Goal: Task Accomplishment & Management: Use online tool/utility

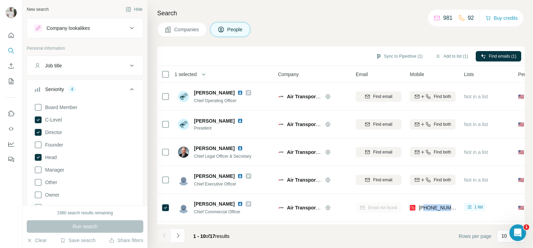
scroll to position [6, 0]
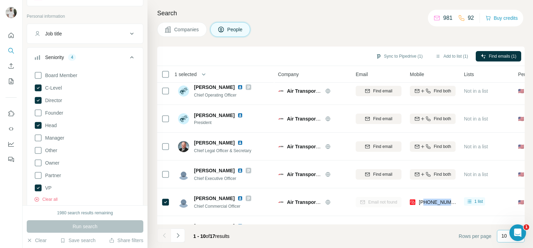
click at [502, 234] on p "10" at bounding box center [504, 235] width 6 height 7
click at [504, 239] on input at bounding box center [511, 236] width 21 height 8
click at [504, 234] on p "10" at bounding box center [504, 235] width 6 height 7
click at [504, 234] on input at bounding box center [511, 236] width 21 height 8
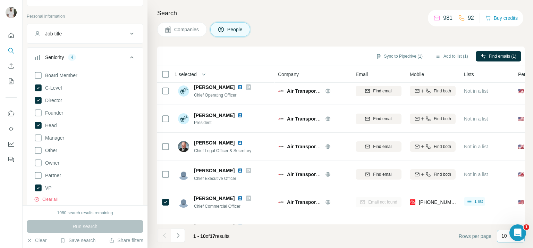
click at [498, 238] on div "10" at bounding box center [511, 236] width 28 height 12
click at [501, 237] on input at bounding box center [511, 236] width 21 height 8
drag, startPoint x: 491, startPoint y: 236, endPoint x: 422, endPoint y: 233, distance: 68.8
click at [430, 233] on footer "1 - 10 of 17 results Rows per page 10" at bounding box center [340, 236] width 367 height 24
click at [415, 231] on footer "1 - 10 of 17 results Rows per page 10" at bounding box center [340, 236] width 367 height 24
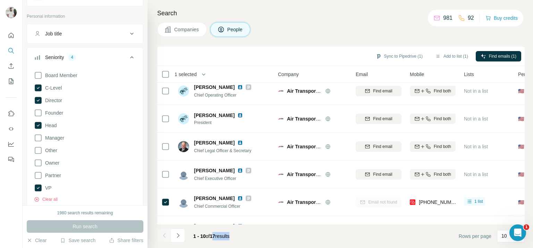
drag, startPoint x: 213, startPoint y: 236, endPoint x: 240, endPoint y: 237, distance: 26.4
click at [241, 238] on footer "1 - 10 of 17 results Rows per page 10" at bounding box center [340, 236] width 367 height 24
click at [503, 237] on p "10" at bounding box center [504, 235] width 6 height 7
click at [259, 233] on footer "1 - 10 of 17 results Rows per page 10" at bounding box center [340, 236] width 367 height 24
drag, startPoint x: 213, startPoint y: 236, endPoint x: 223, endPoint y: 238, distance: 10.0
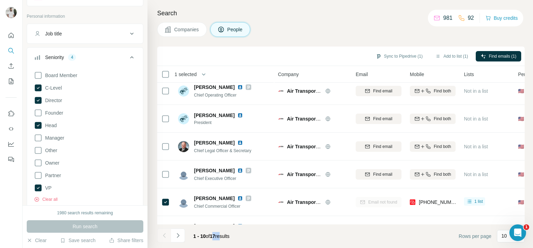
click at [223, 238] on span "1 - 10 of 17 results" at bounding box center [211, 236] width 36 height 6
drag, startPoint x: 56, startPoint y: 211, endPoint x: 114, endPoint y: 215, distance: 58.1
click at [113, 215] on div "1980 search results remaining" at bounding box center [85, 212] width 56 height 6
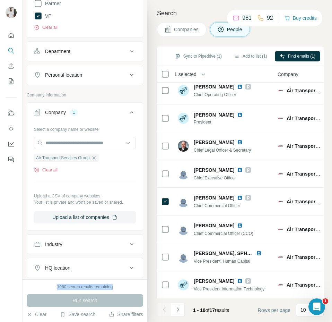
scroll to position [204, 0]
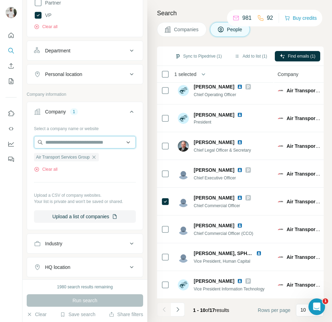
click at [75, 140] on input "text" at bounding box center [85, 142] width 102 height 12
paste input "**********"
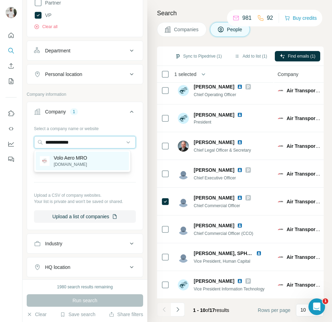
type input "**********"
click at [87, 157] on p "Volo Aero MRO" at bounding box center [71, 157] width 34 height 7
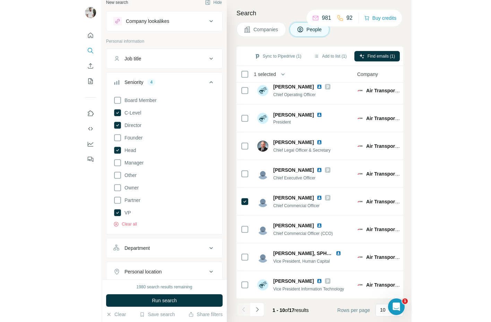
scroll to position [7, 0]
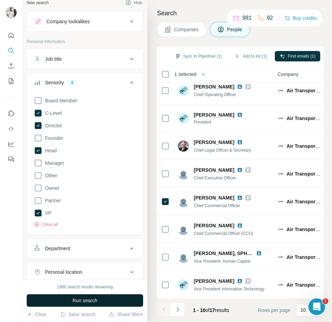
click at [90, 247] on span "Run search" at bounding box center [84, 300] width 25 height 7
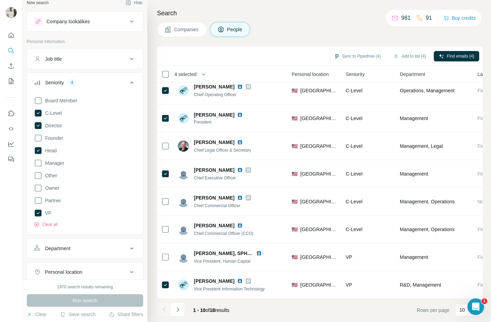
scroll to position [65, 226]
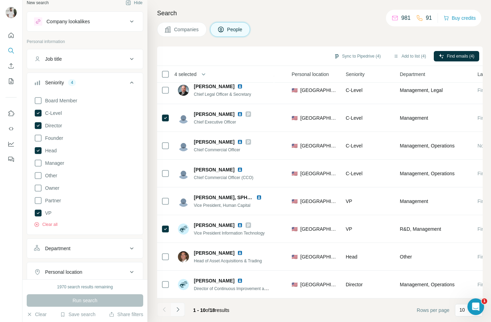
click at [181, 247] on button "Navigate to next page" at bounding box center [178, 309] width 14 height 14
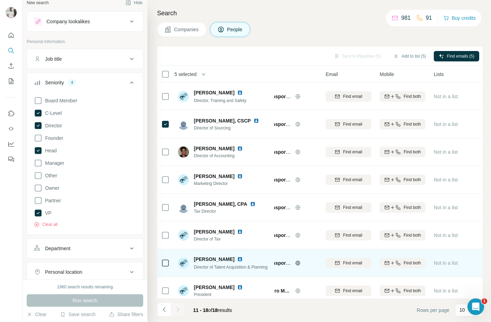
scroll to position [10, 30]
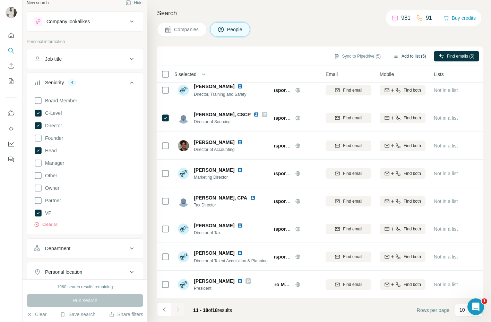
click at [414, 58] on button "Add to list (5)" at bounding box center [409, 56] width 43 height 10
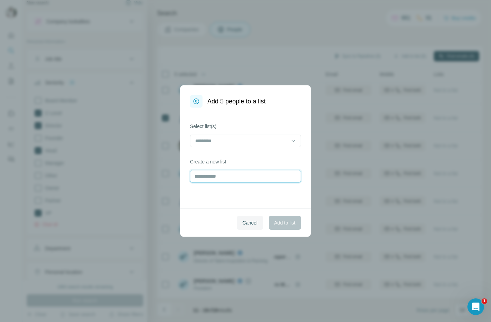
click at [221, 178] on input "text" at bounding box center [245, 176] width 111 height 12
type input "**********"
click at [286, 221] on span "Add to list" at bounding box center [284, 222] width 21 height 7
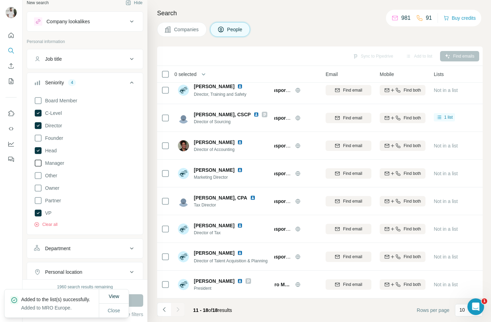
click at [54, 162] on span "Manager" at bounding box center [53, 163] width 22 height 7
click at [118, 247] on span "Close" at bounding box center [114, 310] width 12 height 7
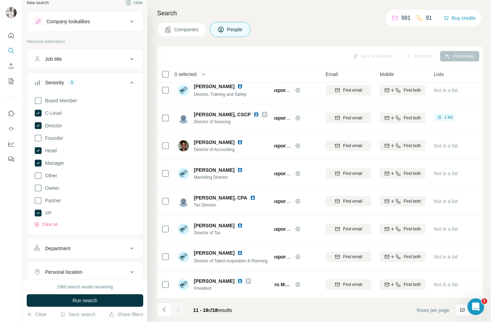
click at [126, 247] on button "Run search" at bounding box center [85, 300] width 117 height 12
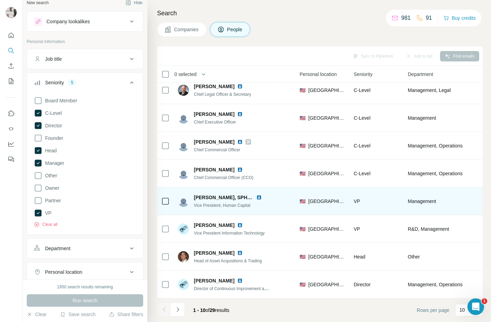
scroll to position [65, 274]
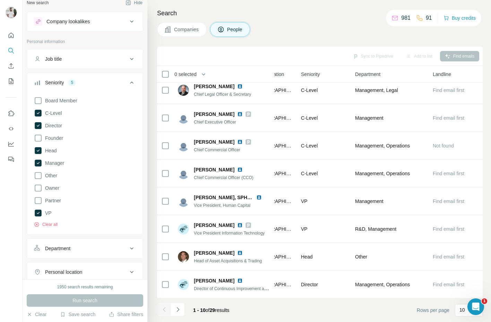
click at [179, 247] on icon "Navigate to next page" at bounding box center [177, 309] width 7 height 7
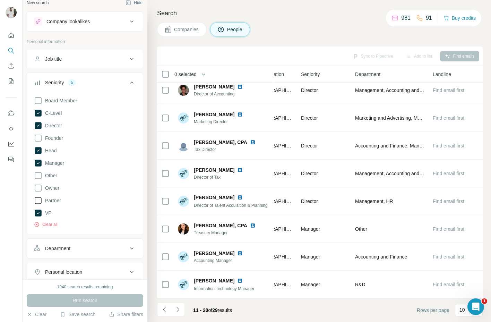
click at [41, 202] on icon at bounding box center [38, 200] width 8 height 8
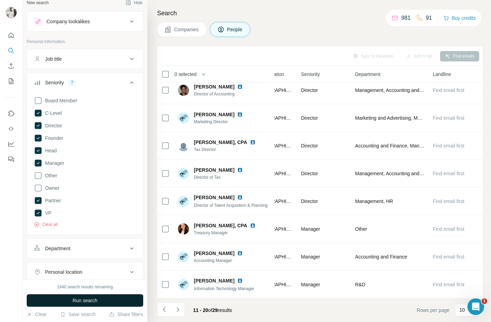
click at [80, 247] on span "Run search" at bounding box center [84, 300] width 25 height 7
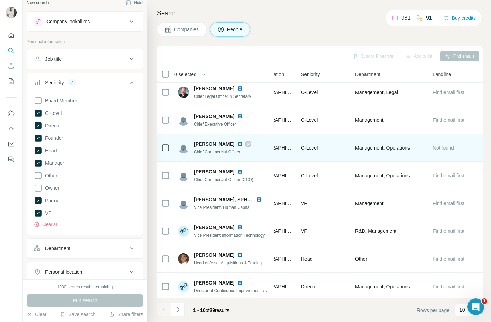
scroll to position [65, 274]
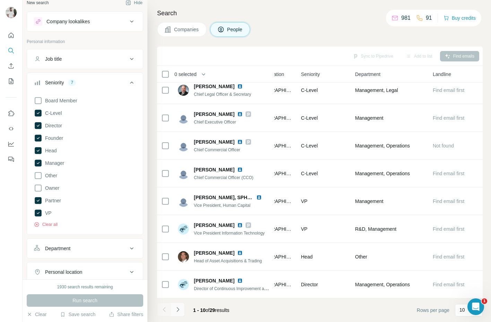
click at [181, 247] on icon "Navigate to next page" at bounding box center [177, 309] width 7 height 7
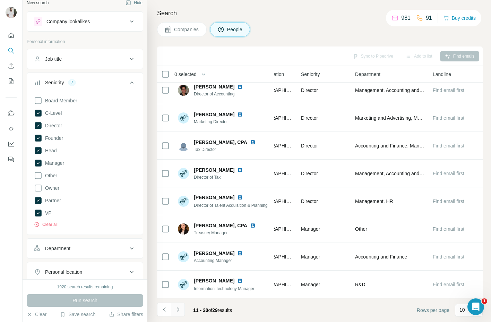
click at [183, 247] on button "Navigate to next page" at bounding box center [178, 309] width 14 height 14
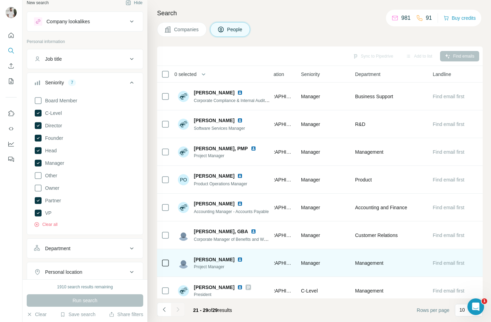
scroll to position [37, 274]
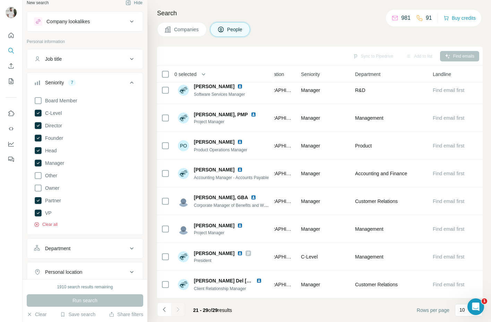
click at [53, 224] on button "Clear all" at bounding box center [46, 224] width 24 height 6
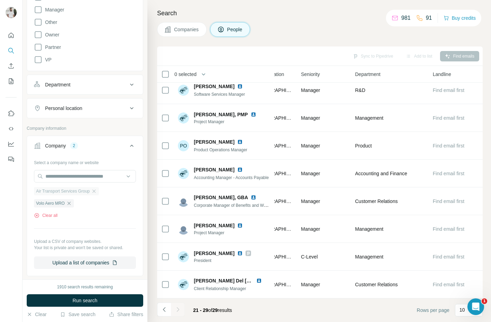
scroll to position [178, 0]
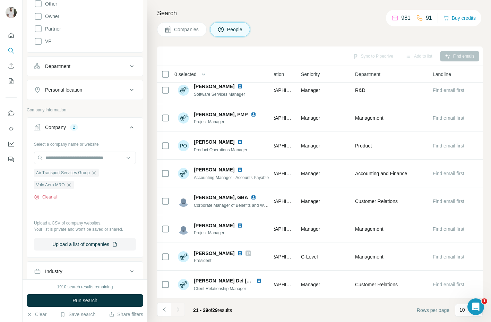
click at [47, 197] on button "Clear all" at bounding box center [46, 197] width 24 height 6
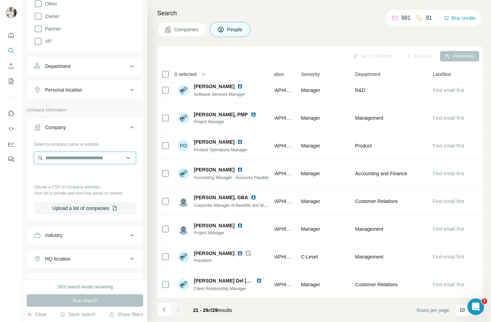
click at [61, 157] on input "text" at bounding box center [85, 158] width 102 height 12
paste input "**********"
type input "**********"
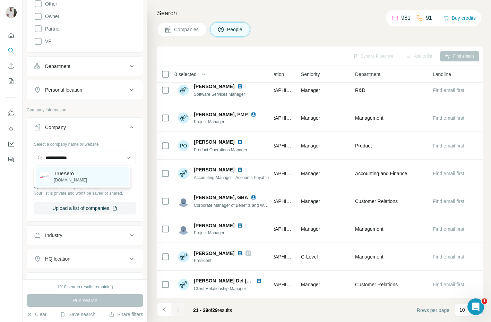
click at [81, 174] on div "TrueAero trueaero.com" at bounding box center [82, 176] width 93 height 19
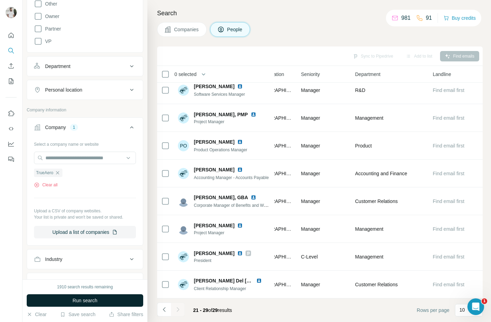
click at [88, 247] on button "Run search" at bounding box center [85, 300] width 117 height 12
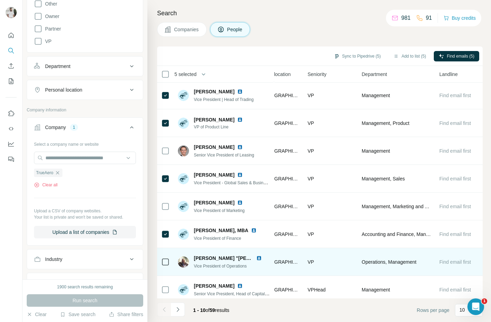
scroll to position [65, 264]
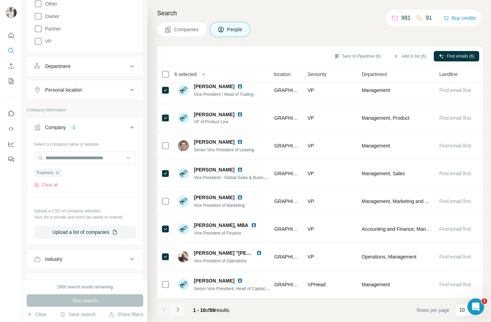
click at [177, 247] on button "Navigate to next page" at bounding box center [178, 309] width 14 height 14
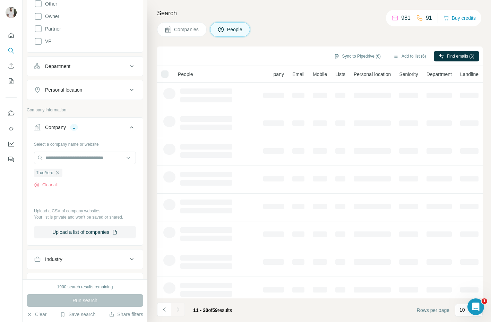
scroll to position [0, 0]
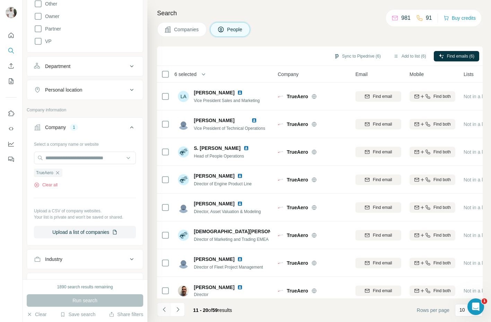
click at [167, 247] on icon "Navigate to previous page" at bounding box center [164, 309] width 7 height 7
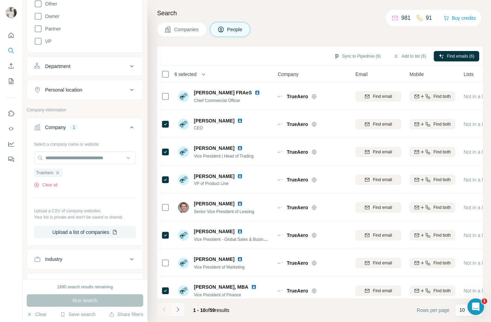
click at [180, 247] on icon "Navigate to next page" at bounding box center [177, 309] width 7 height 7
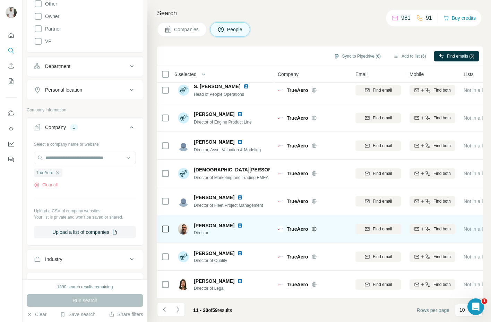
scroll to position [65, 0]
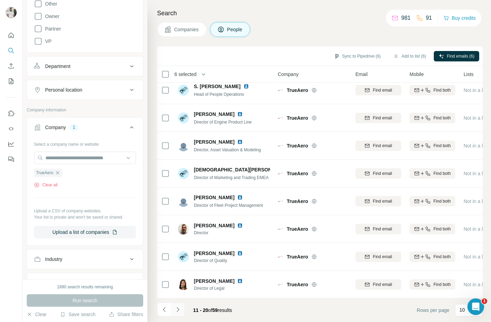
click at [179, 247] on icon "Navigate to next page" at bounding box center [177, 309] width 7 height 7
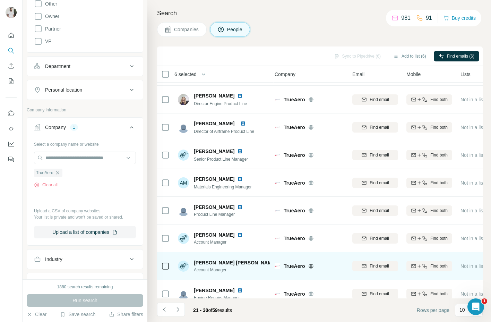
scroll to position [65, 2]
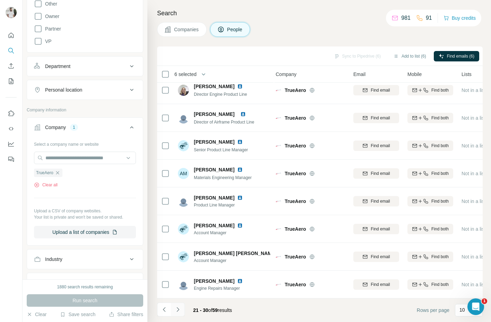
click at [177, 247] on button "Navigate to next page" at bounding box center [178, 309] width 14 height 14
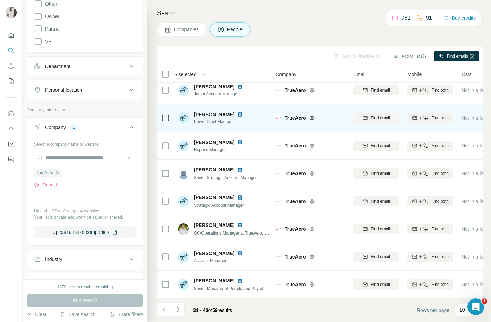
scroll to position [0, 0]
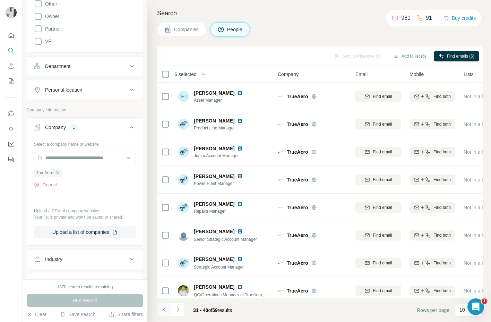
click at [161, 247] on button "Navigate to previous page" at bounding box center [164, 309] width 14 height 14
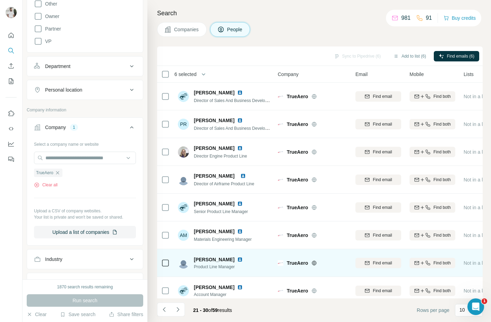
scroll to position [65, 0]
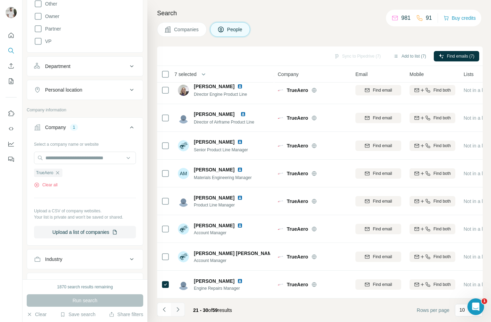
click at [179, 247] on icon "Navigate to next page" at bounding box center [177, 309] width 7 height 7
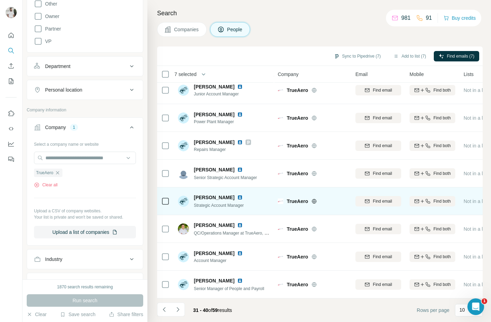
scroll to position [0, 0]
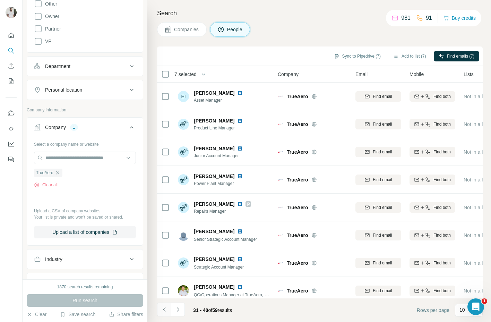
click at [166, 247] on icon "Navigate to previous page" at bounding box center [164, 309] width 7 height 7
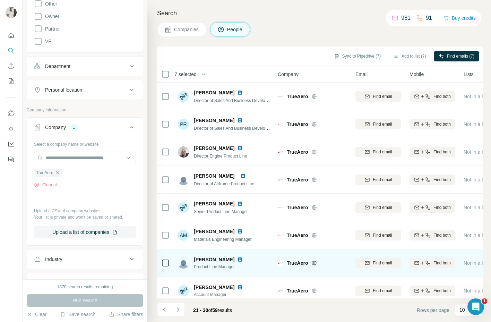
scroll to position [65, 0]
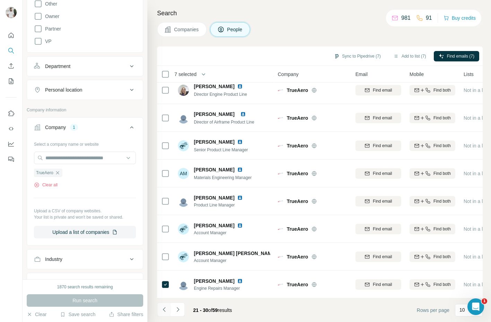
click at [158, 247] on button "Navigate to previous page" at bounding box center [164, 309] width 14 height 14
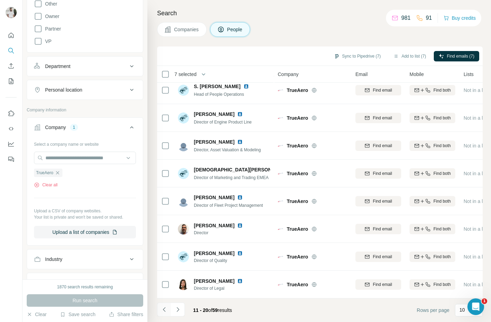
click at [165, 247] on icon "Navigate to previous page" at bounding box center [164, 309] width 2 height 5
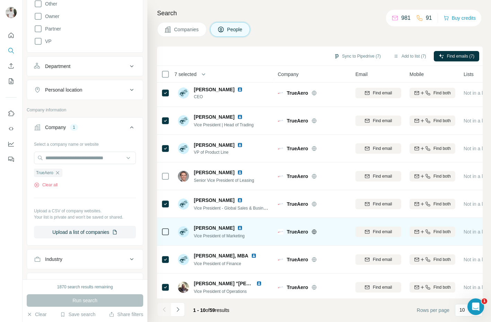
scroll to position [0, 0]
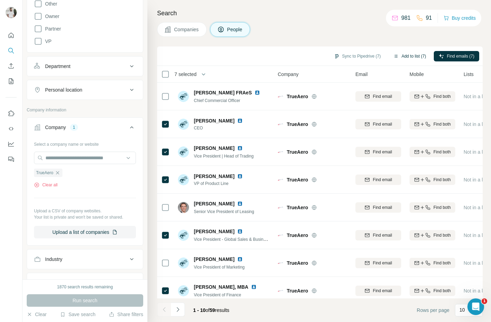
click at [408, 57] on button "Add to list (7)" at bounding box center [409, 56] width 43 height 10
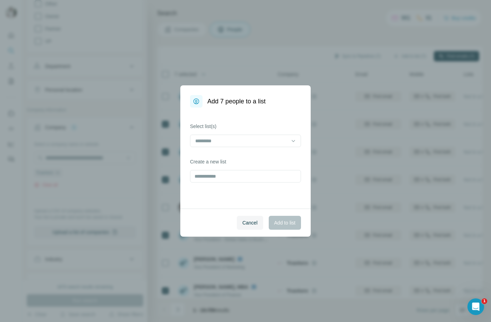
drag, startPoint x: 254, startPoint y: 142, endPoint x: 253, endPoint y: 147, distance: 5.7
click at [254, 142] on input at bounding box center [242, 141] width 94 height 8
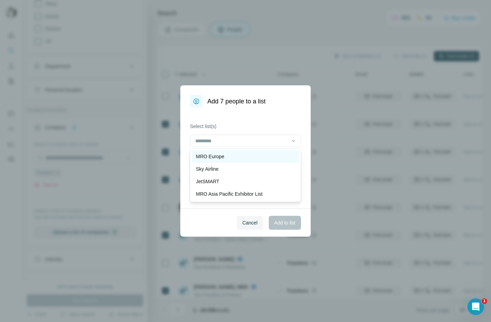
click at [238, 159] on div "MRO Europe" at bounding box center [245, 156] width 99 height 7
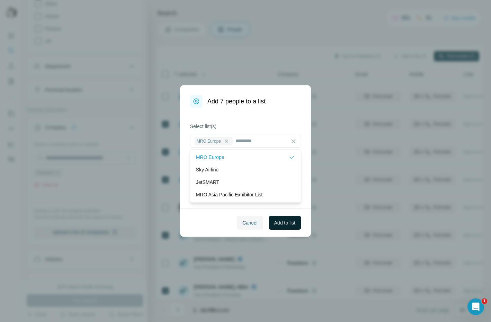
click at [279, 224] on span "Add to list" at bounding box center [284, 222] width 21 height 7
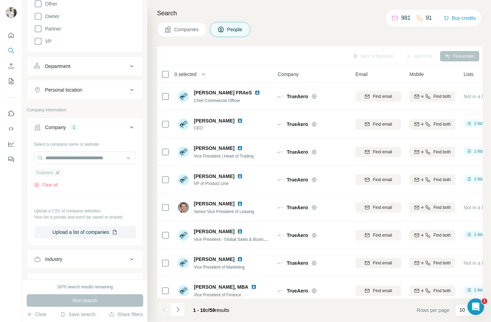
click at [58, 174] on icon "button" at bounding box center [57, 172] width 3 height 3
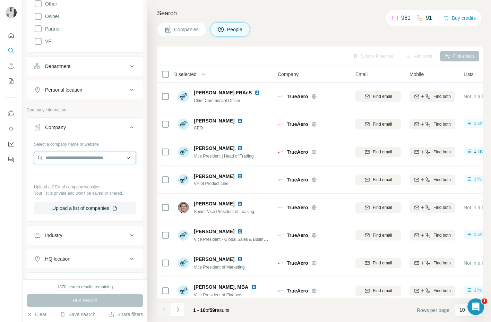
click at [61, 158] on input "text" at bounding box center [85, 158] width 102 height 12
paste input "**********"
type input "**********"
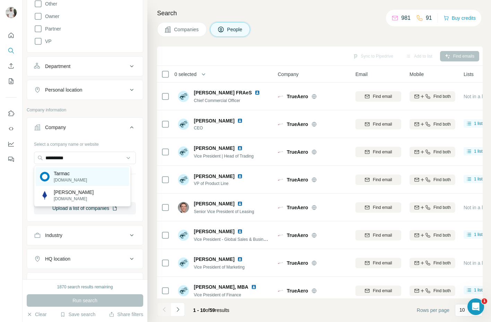
click at [79, 175] on div "Tarmac tarmac.com" at bounding box center [82, 176] width 93 height 19
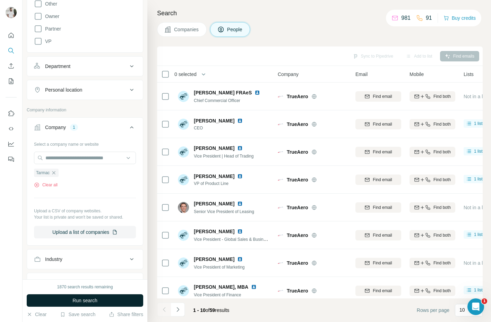
click at [84, 247] on span "Run search" at bounding box center [84, 300] width 25 height 7
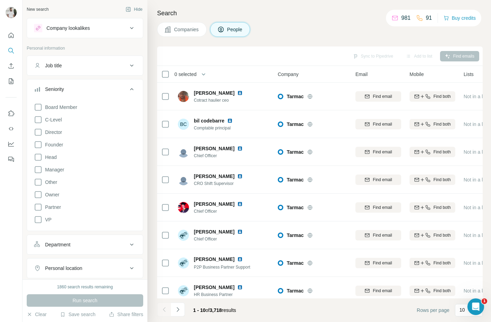
click at [62, 96] on button "Seniority" at bounding box center [85, 90] width 116 height 19
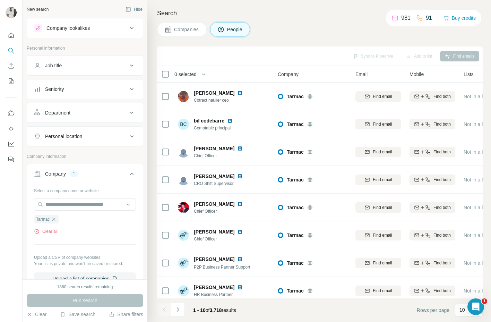
click at [65, 95] on button "Seniority" at bounding box center [85, 89] width 116 height 17
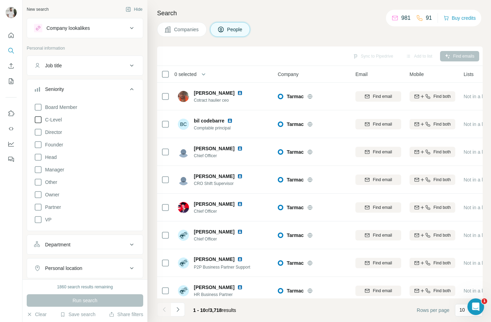
click at [39, 123] on icon at bounding box center [38, 119] width 8 height 8
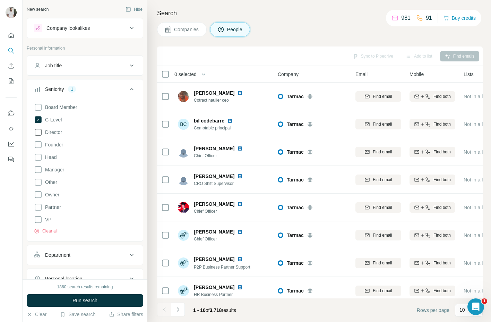
click at [40, 135] on icon at bounding box center [38, 132] width 7 height 7
click at [38, 136] on icon at bounding box center [38, 132] width 8 height 8
click at [41, 134] on icon at bounding box center [38, 132] width 8 height 8
click at [37, 157] on icon at bounding box center [38, 157] width 8 height 8
click at [38, 219] on icon at bounding box center [38, 219] width 8 height 8
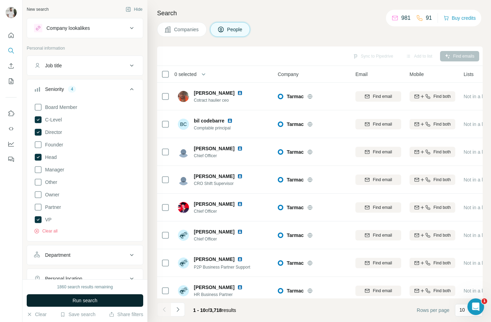
click at [86, 247] on button "Run search" at bounding box center [85, 300] width 117 height 12
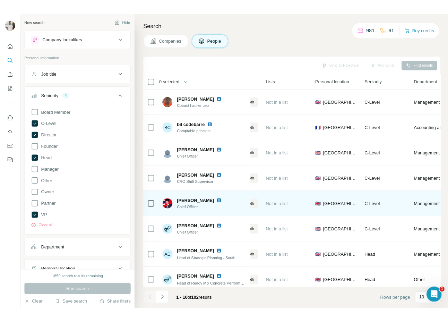
scroll to position [0, 274]
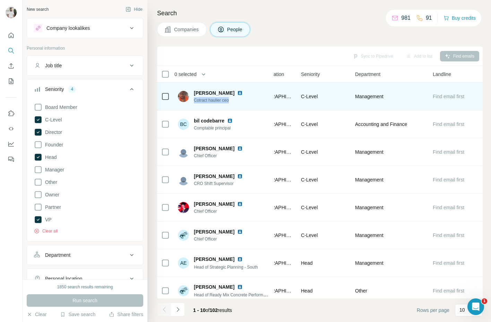
drag, startPoint x: 194, startPoint y: 101, endPoint x: 250, endPoint y: 104, distance: 56.3
click at [250, 104] on div "ADRIAN PITTERS-HAUGHTON Cotract haulier ceo" at bounding box center [224, 96] width 92 height 19
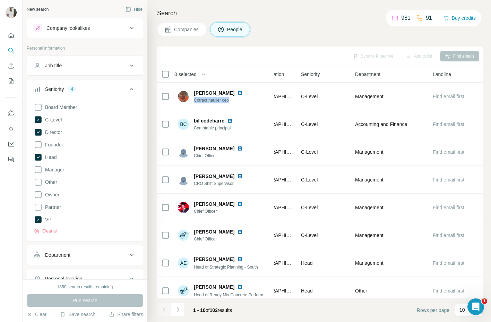
copy span "Cotract haulier ceo"
click at [490, 41] on div "Search Companies People Sync to Pipedrive Add to list Find emails 0 selected Pe…" at bounding box center [319, 161] width 344 height 322
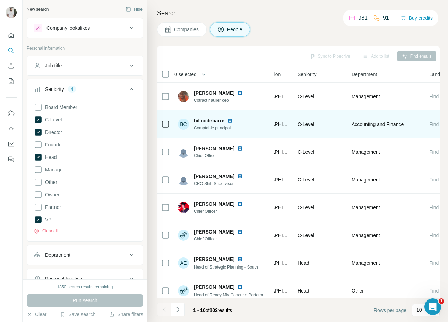
scroll to position [0, 317]
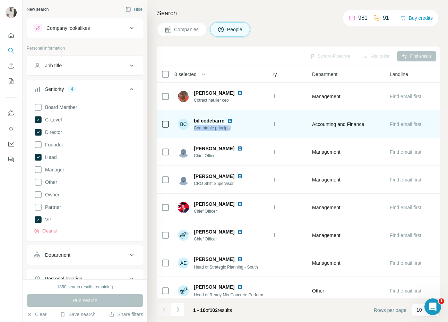
drag, startPoint x: 193, startPoint y: 129, endPoint x: 232, endPoint y: 128, distance: 39.2
click at [232, 128] on div "BC bil codebarre Comptable principal" at bounding box center [209, 124] width 63 height 14
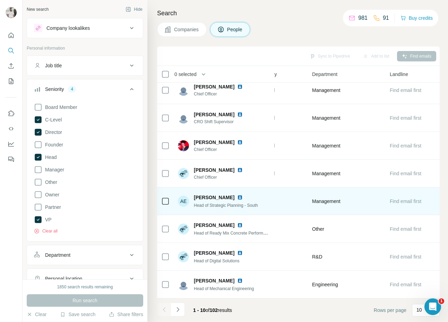
scroll to position [65, 317]
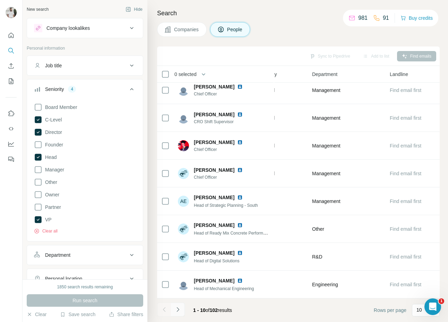
click at [182, 247] on button "Navigate to next page" at bounding box center [178, 309] width 14 height 14
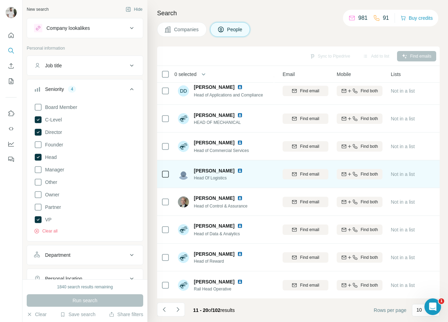
scroll to position [65, 73]
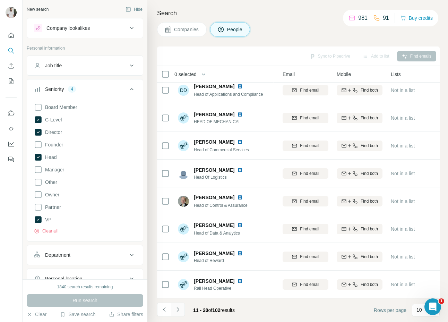
click at [177, 247] on icon "Navigate to next page" at bounding box center [177, 309] width 7 height 7
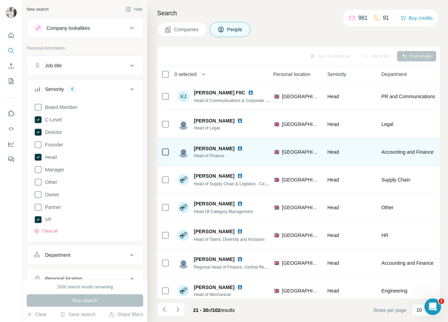
scroll to position [0, 245]
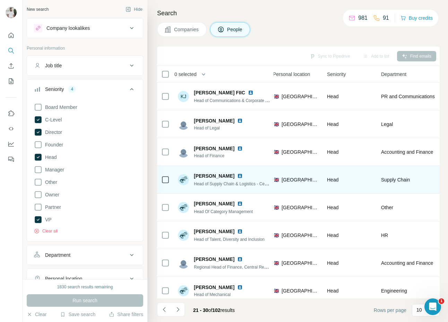
click at [162, 181] on icon at bounding box center [165, 179] width 8 height 8
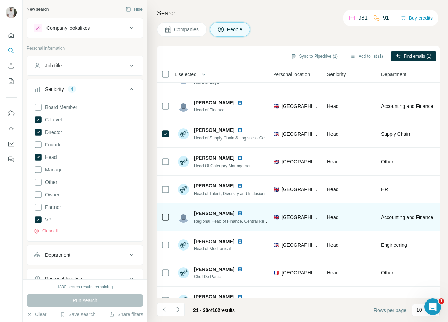
scroll to position [65, 245]
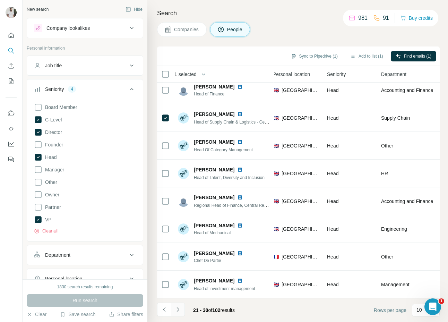
click at [180, 247] on icon "Navigate to next page" at bounding box center [177, 309] width 7 height 7
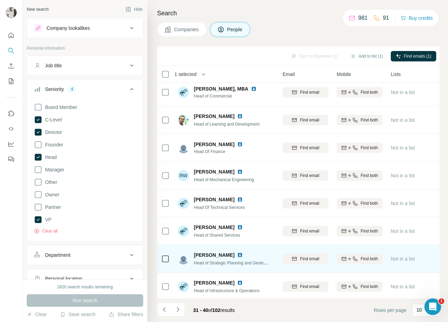
scroll to position [65, 73]
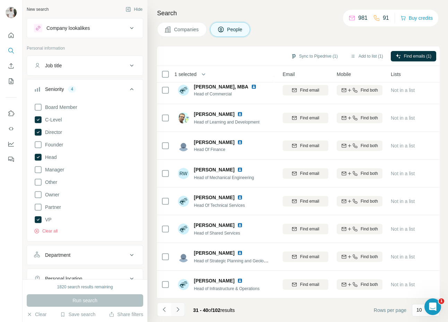
click at [182, 247] on button "Navigate to next page" at bounding box center [178, 309] width 14 height 14
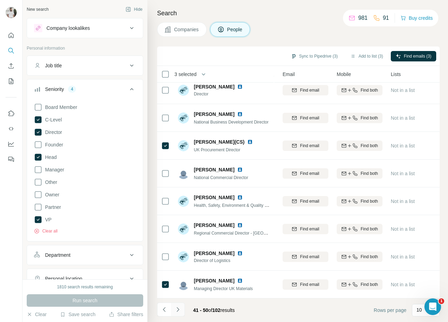
click at [180, 247] on icon "Navigate to next page" at bounding box center [177, 309] width 7 height 7
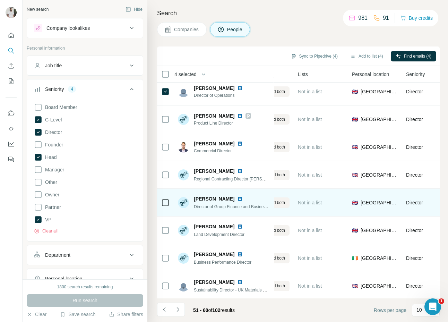
scroll to position [65, 166]
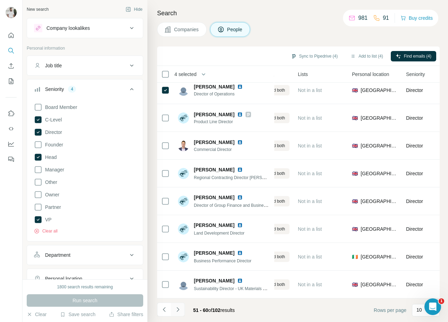
click at [180, 247] on icon "Navigate to next page" at bounding box center [177, 309] width 7 height 7
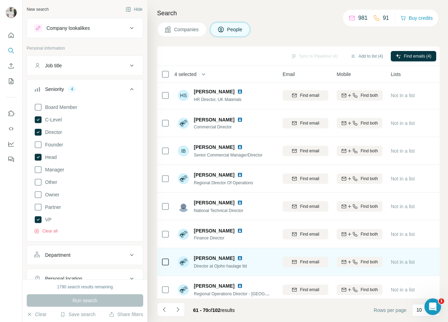
scroll to position [65, 73]
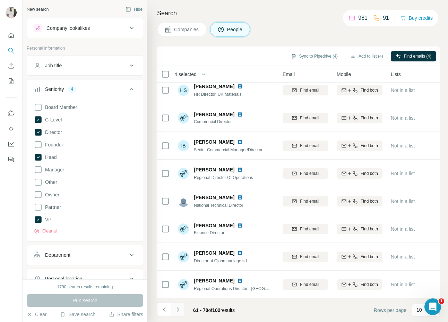
click at [181, 247] on icon "Navigate to next page" at bounding box center [177, 309] width 7 height 7
click at [176, 247] on icon "Navigate to next page" at bounding box center [177, 309] width 7 height 7
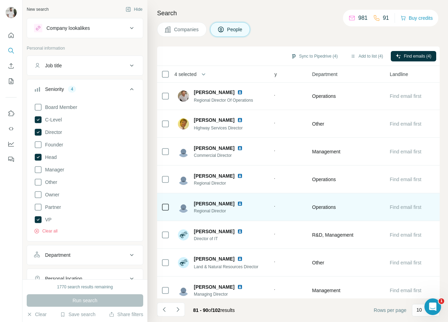
scroll to position [65, 317]
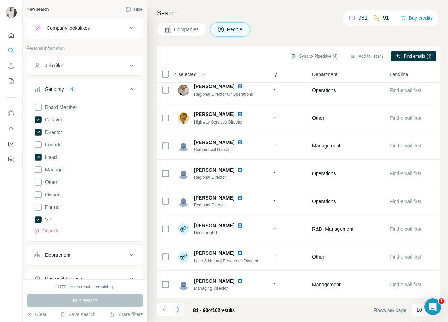
click at [180, 247] on icon "Navigate to next page" at bounding box center [177, 309] width 7 height 7
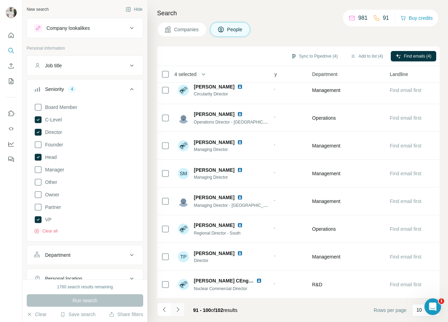
click at [177, 247] on button "Navigate to next page" at bounding box center [178, 309] width 14 height 14
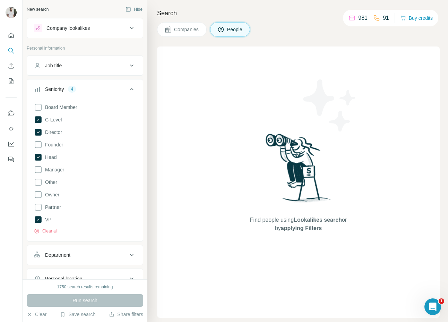
click at [92, 247] on div "Run search" at bounding box center [85, 300] width 117 height 12
click at [179, 25] on button "Companies" at bounding box center [182, 29] width 50 height 15
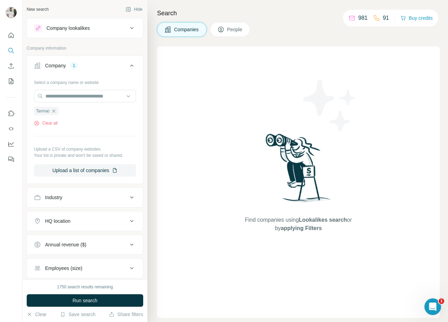
click at [224, 29] on icon at bounding box center [220, 29] width 7 height 7
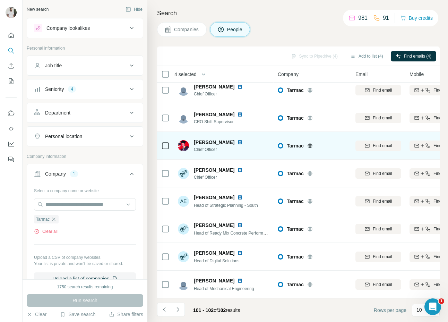
scroll to position [0, 0]
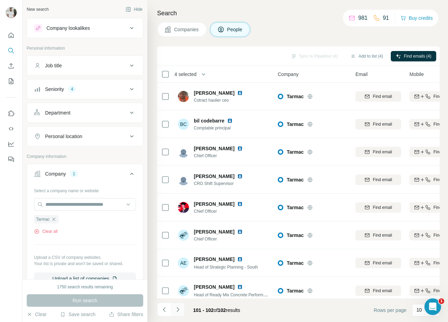
click at [184, 247] on button "Navigate to next page" at bounding box center [178, 309] width 14 height 14
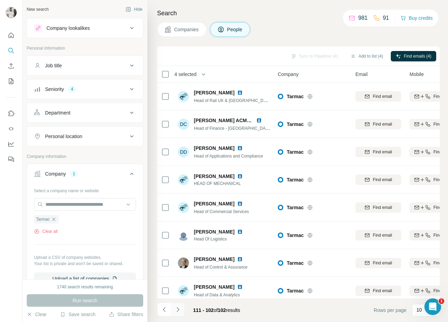
click at [181, 247] on icon "Navigate to next page" at bounding box center [177, 309] width 7 height 7
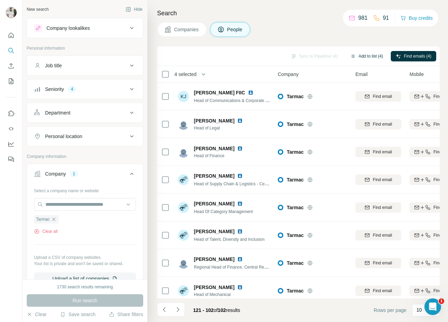
click at [371, 55] on button "Add to list (4)" at bounding box center [366, 56] width 43 height 10
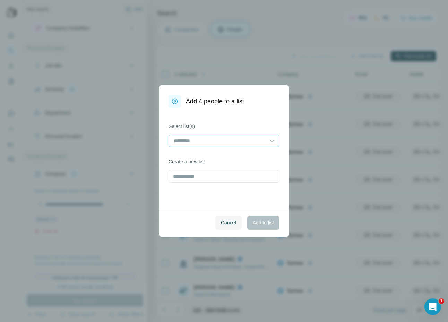
click at [232, 143] on input at bounding box center [220, 141] width 94 height 8
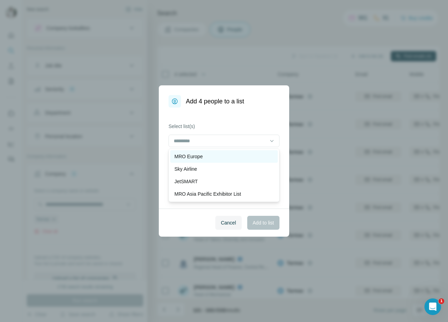
click at [202, 158] on p "MRO Europe" at bounding box center [188, 156] width 28 height 7
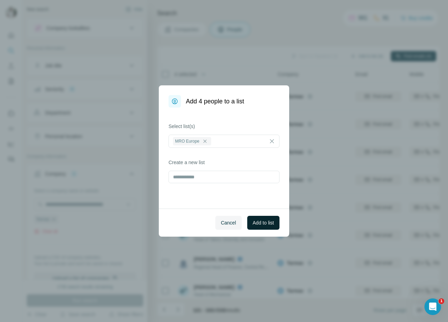
click at [258, 225] on span "Add to list" at bounding box center [263, 222] width 21 height 7
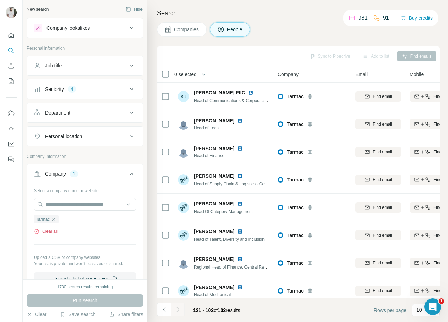
drag, startPoint x: 53, startPoint y: 231, endPoint x: 57, endPoint y: 223, distance: 8.5
click at [53, 230] on button "Clear all" at bounding box center [46, 231] width 24 height 6
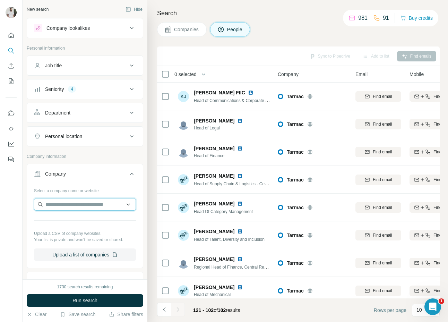
click at [67, 209] on input "text" at bounding box center [85, 204] width 102 height 12
paste input "**********"
type input "**********"
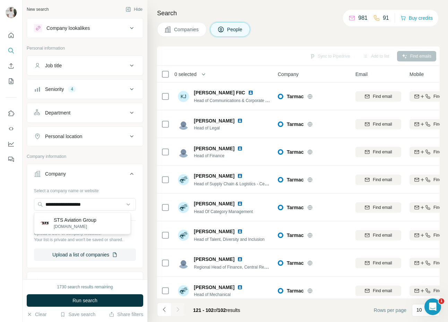
click at [79, 220] on p "STS Aviation Group" at bounding box center [75, 219] width 43 height 7
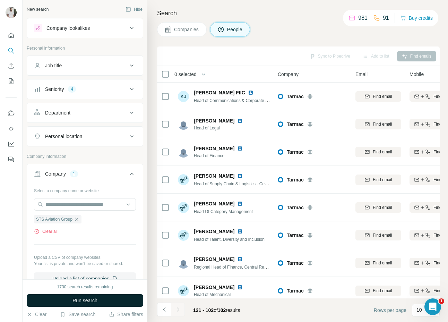
click at [93, 247] on span "Run search" at bounding box center [84, 300] width 25 height 7
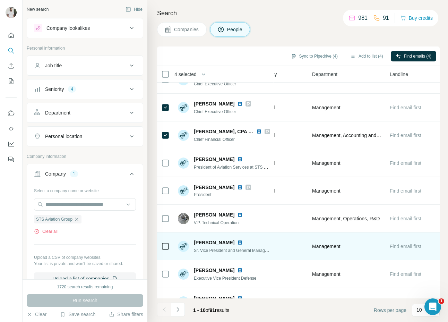
scroll to position [45, 317]
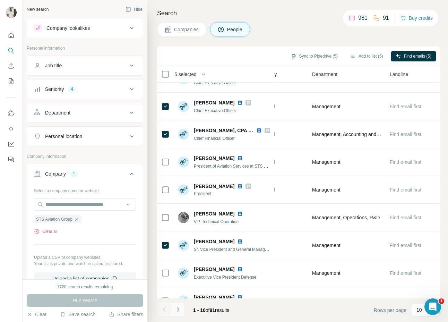
click at [180, 247] on icon "Navigate to next page" at bounding box center [177, 309] width 7 height 7
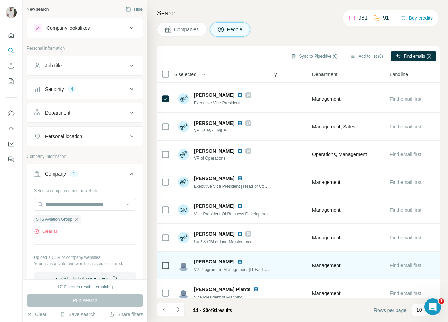
scroll to position [65, 317]
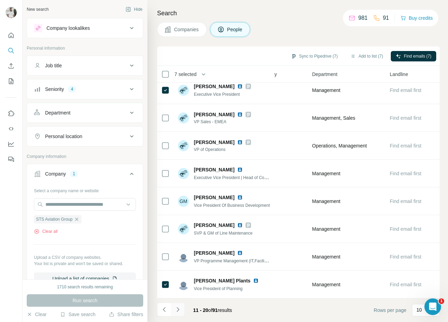
click at [175, 247] on icon "Navigate to next page" at bounding box center [177, 309] width 7 height 7
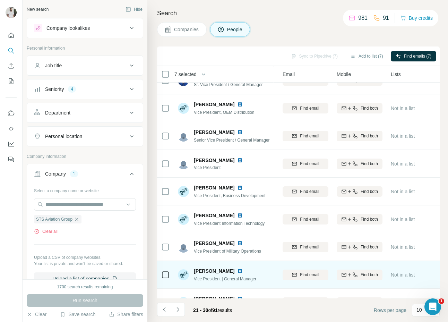
scroll to position [65, 73]
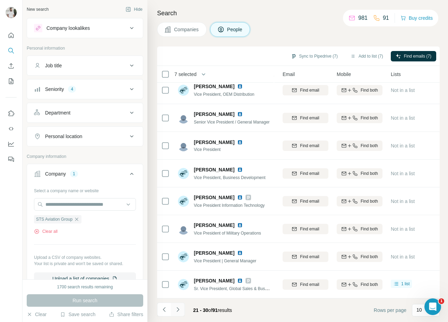
click at [182, 247] on button "Navigate to next page" at bounding box center [178, 309] width 14 height 14
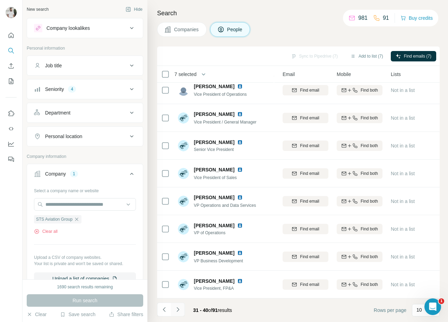
click at [182, 247] on button "Navigate to next page" at bounding box center [178, 309] width 14 height 14
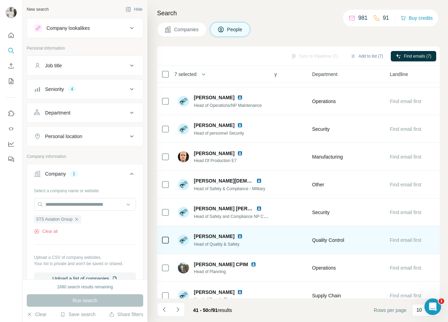
scroll to position [65, 317]
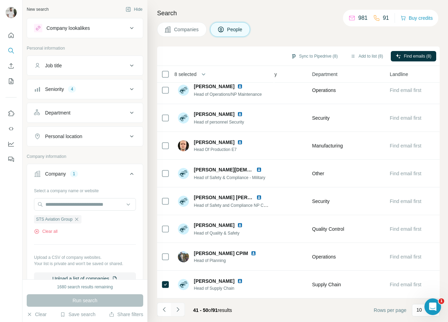
click at [176, 247] on icon "Navigate to next page" at bounding box center [177, 309] width 7 height 7
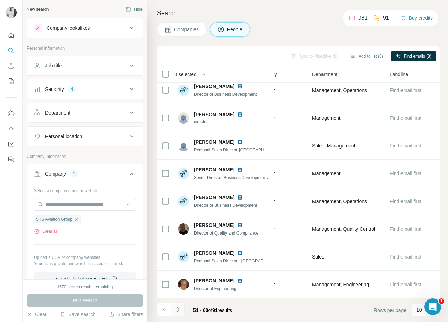
click at [177, 247] on icon "Navigate to next page" at bounding box center [177, 309] width 7 height 7
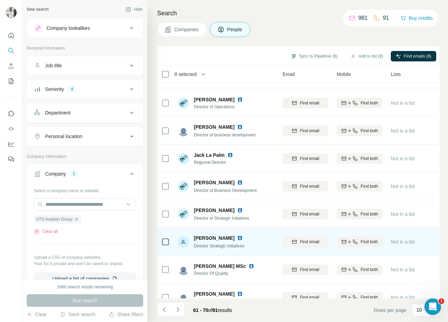
scroll to position [65, 73]
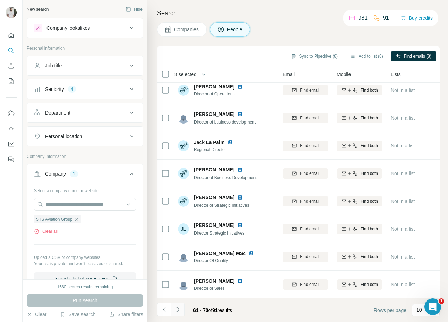
click at [183, 247] on button "Navigate to next page" at bounding box center [178, 309] width 14 height 14
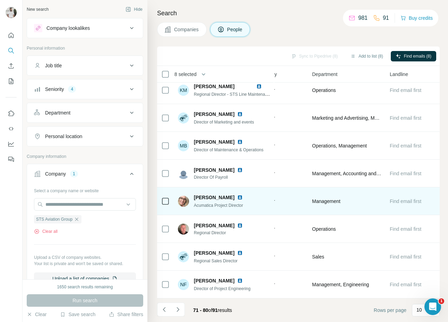
scroll to position [65, 317]
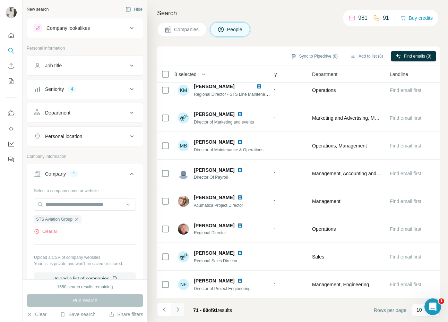
click at [183, 247] on button "Navigate to next page" at bounding box center [178, 309] width 14 height 14
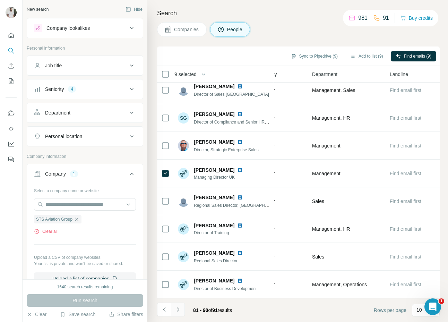
click at [177, 247] on button "Navigate to next page" at bounding box center [178, 309] width 14 height 14
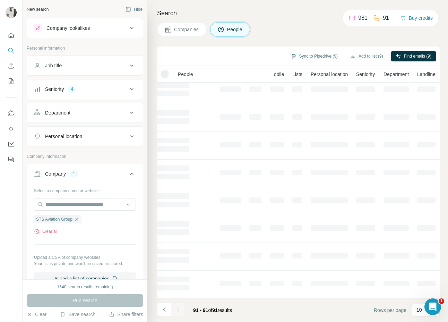
scroll to position [0, 73]
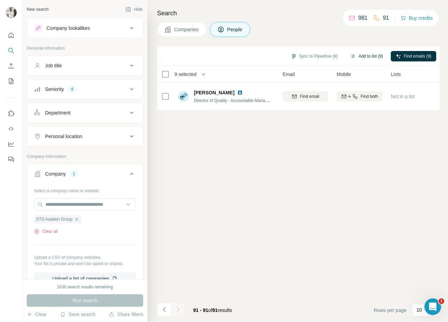
click at [368, 55] on button "Add to list (9)" at bounding box center [366, 56] width 43 height 10
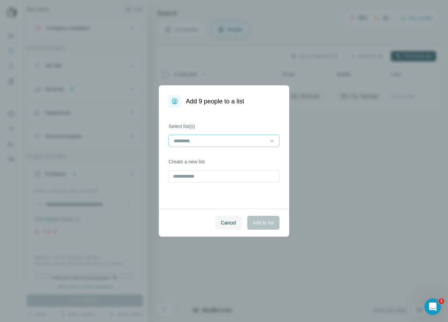
click at [215, 142] on input at bounding box center [220, 141] width 94 height 8
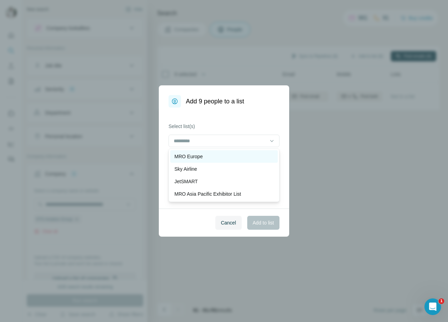
click at [216, 155] on div "MRO Europe" at bounding box center [223, 156] width 99 height 7
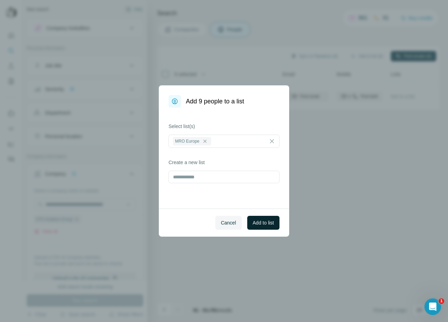
click at [257, 219] on span "Add to list" at bounding box center [263, 222] width 21 height 7
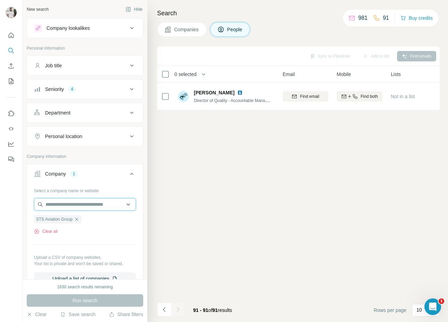
click at [84, 205] on input "text" at bounding box center [85, 204] width 102 height 12
click at [79, 233] on div "Clear all" at bounding box center [85, 231] width 102 height 6
drag, startPoint x: 78, startPoint y: 221, endPoint x: 81, endPoint y: 208, distance: 12.5
click at [78, 220] on icon "button" at bounding box center [77, 219] width 6 height 6
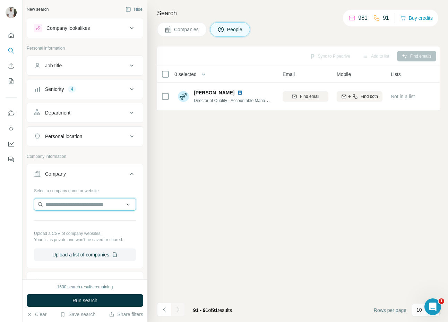
click at [82, 207] on input "text" at bounding box center [85, 204] width 102 height 12
paste input "**********"
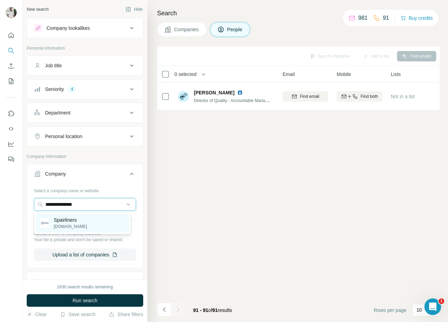
type input "**********"
click at [94, 222] on div "Spairliners spairliners.com" at bounding box center [82, 223] width 93 height 19
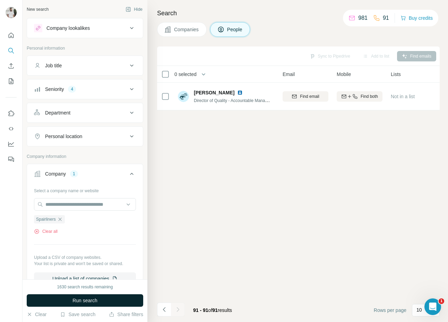
click at [119, 247] on button "Run search" at bounding box center [85, 300] width 117 height 12
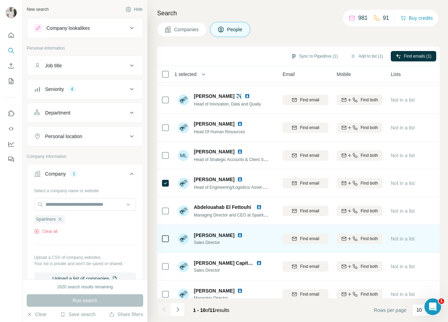
scroll to position [65, 73]
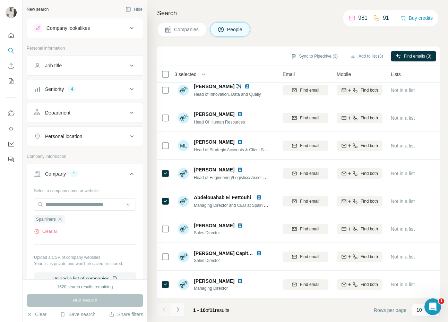
click at [185, 247] on button "Navigate to next page" at bounding box center [178, 309] width 14 height 14
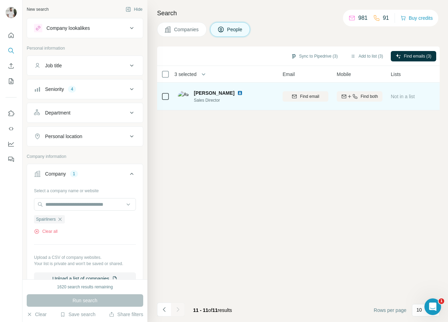
scroll to position [0, 73]
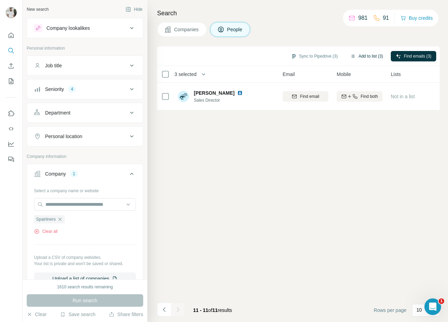
click at [353, 53] on button "Add to list (3)" at bounding box center [366, 56] width 43 height 10
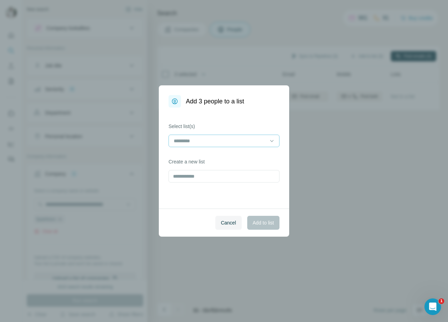
drag, startPoint x: 216, startPoint y: 138, endPoint x: 213, endPoint y: 145, distance: 8.1
click at [216, 138] on input at bounding box center [220, 141] width 94 height 8
click at [221, 222] on span "Cancel" at bounding box center [228, 222] width 15 height 7
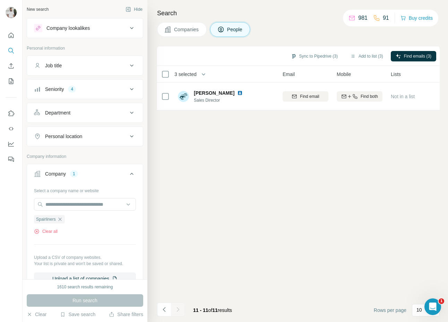
click at [75, 92] on div "4" at bounding box center [72, 89] width 8 height 7
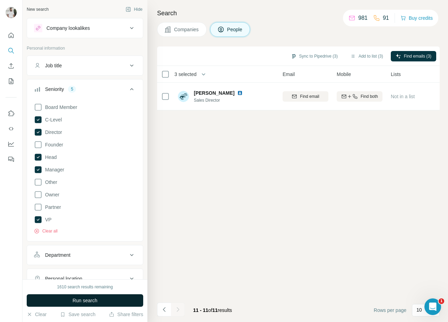
click at [92, 247] on button "Run search" at bounding box center [85, 300] width 117 height 12
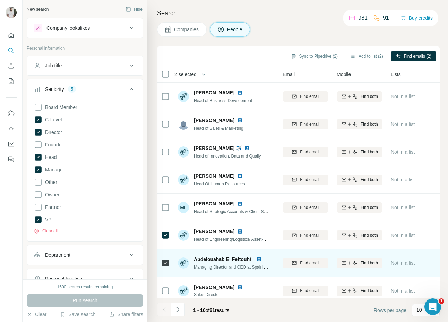
scroll to position [65, 73]
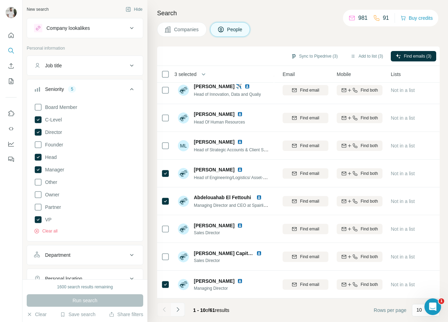
click at [180, 247] on icon "Navigate to next page" at bounding box center [177, 309] width 7 height 7
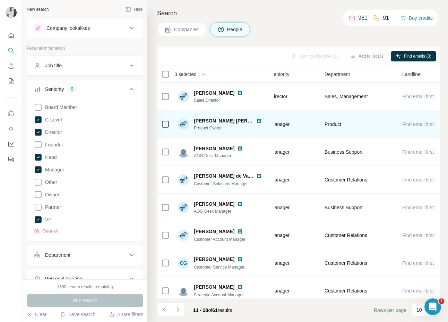
scroll to position [0, 317]
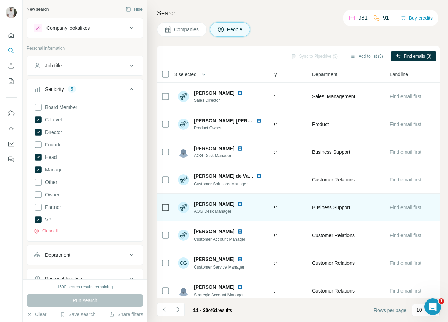
click at [169, 206] on icon at bounding box center [165, 207] width 8 height 8
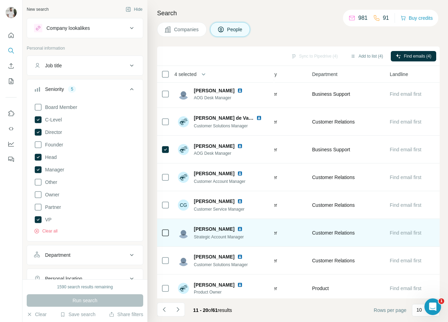
scroll to position [65, 317]
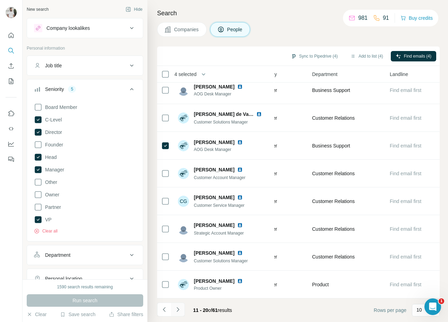
click at [180, 247] on icon "Navigate to next page" at bounding box center [177, 309] width 7 height 7
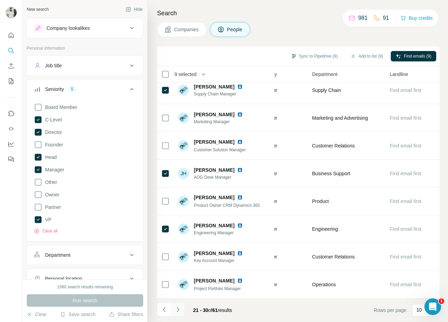
click at [173, 247] on button "Navigate to next page" at bounding box center [178, 309] width 14 height 14
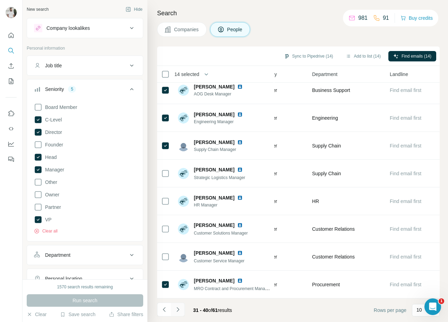
click at [178, 247] on icon "Navigate to next page" at bounding box center [177, 309] width 7 height 7
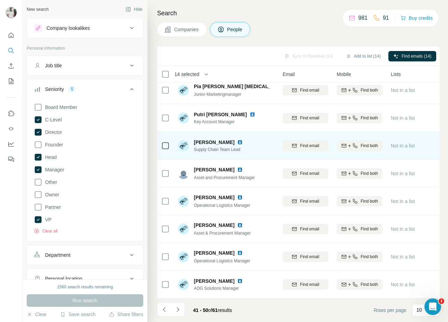
scroll to position [0, 73]
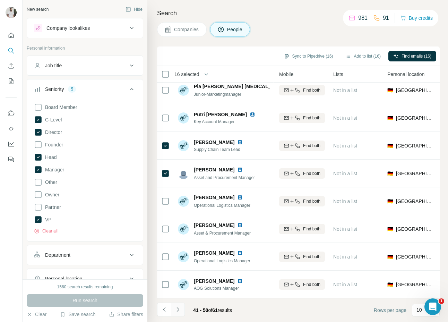
click at [175, 247] on icon "Navigate to next page" at bounding box center [177, 309] width 7 height 7
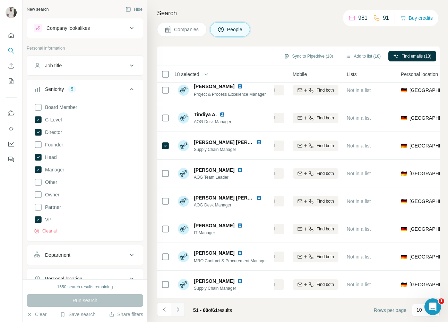
click at [180, 247] on icon "Navigate to next page" at bounding box center [177, 309] width 7 height 7
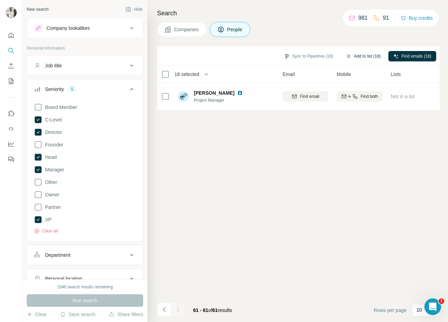
click at [353, 59] on button "Add to list (18)" at bounding box center [363, 56] width 45 height 10
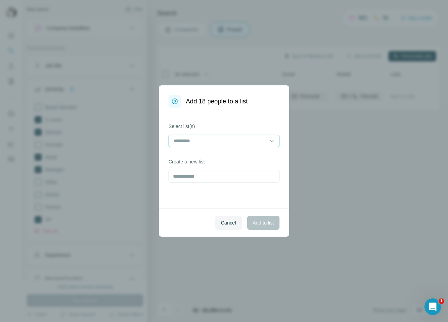
click at [231, 143] on input at bounding box center [220, 141] width 94 height 8
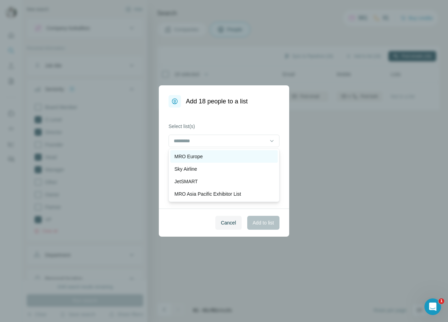
click at [211, 158] on div "MRO Europe" at bounding box center [223, 156] width 99 height 7
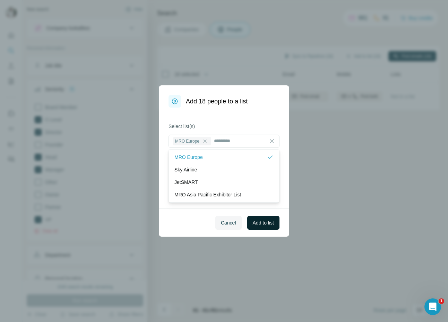
click at [259, 221] on span "Add to list" at bounding box center [263, 222] width 21 height 7
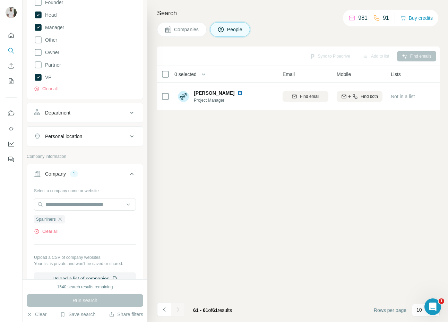
scroll to position [144, 0]
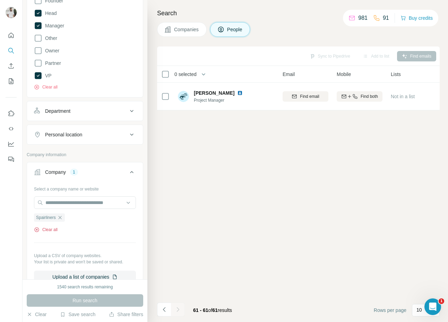
click at [49, 229] on button "Clear all" at bounding box center [46, 229] width 24 height 6
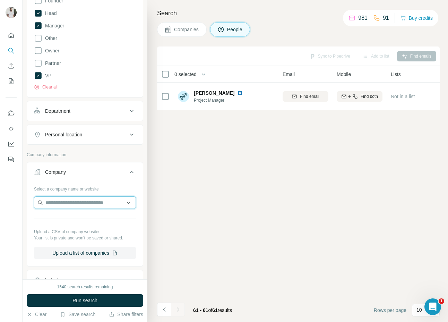
click at [62, 205] on input "text" at bounding box center [85, 202] width 102 height 12
paste input "**********"
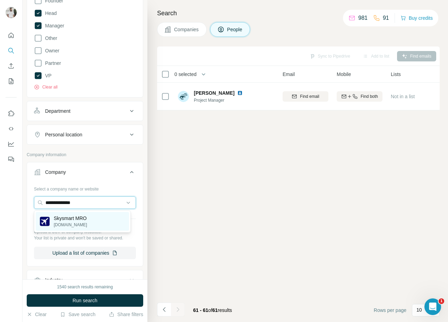
type input "**********"
click at [84, 220] on p "Skysmart MRO" at bounding box center [70, 218] width 33 height 7
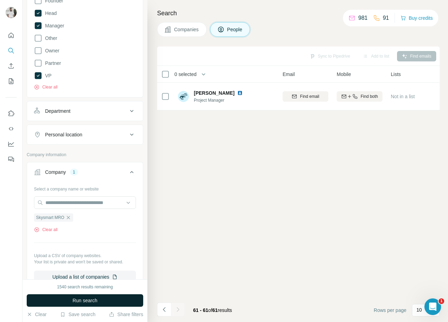
click at [102, 247] on button "Run search" at bounding box center [85, 300] width 117 height 12
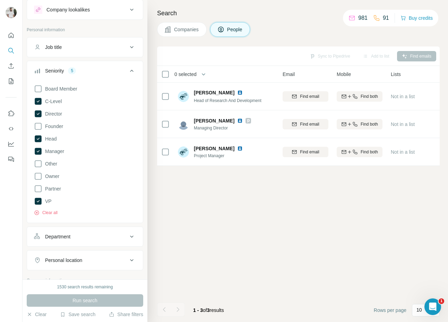
scroll to position [18, 0]
click at [51, 212] on button "Clear all" at bounding box center [46, 213] width 24 height 6
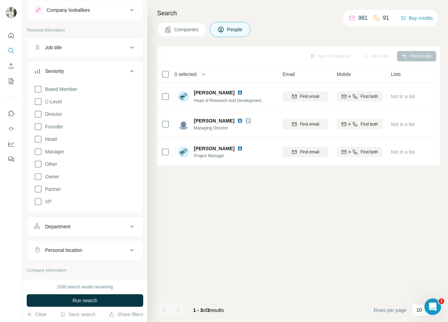
click at [85, 247] on button "Run search" at bounding box center [85, 300] width 117 height 12
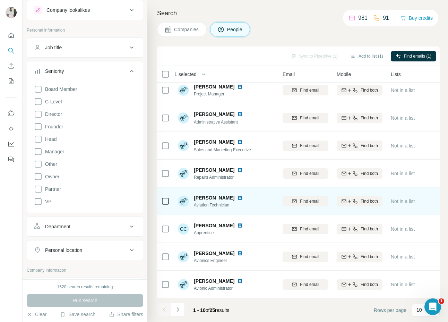
scroll to position [65, 73]
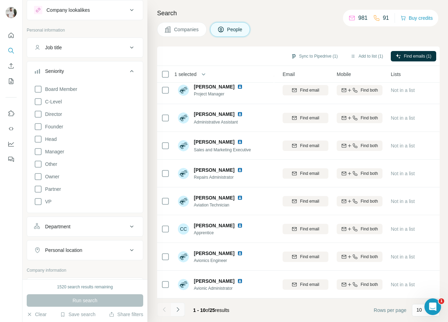
click at [175, 247] on icon "Navigate to next page" at bounding box center [177, 309] width 7 height 7
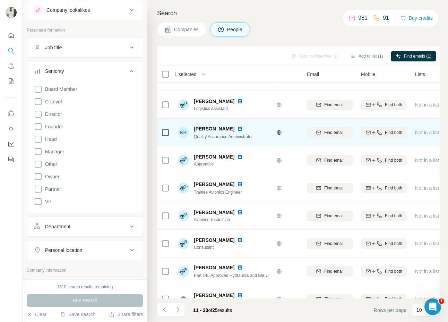
scroll to position [65, 49]
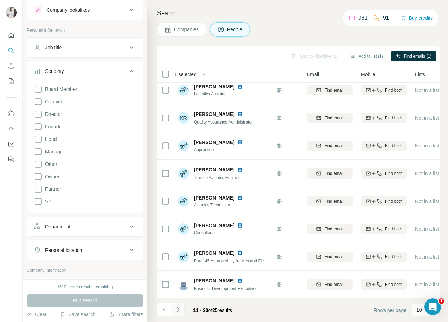
click at [179, 247] on button "Navigate to next page" at bounding box center [178, 309] width 14 height 14
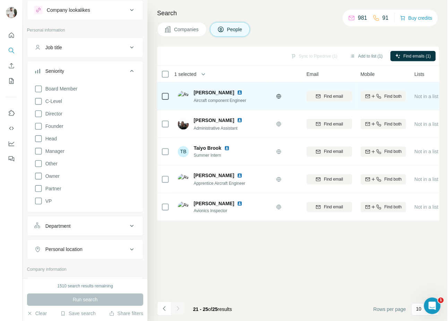
scroll to position [0, 49]
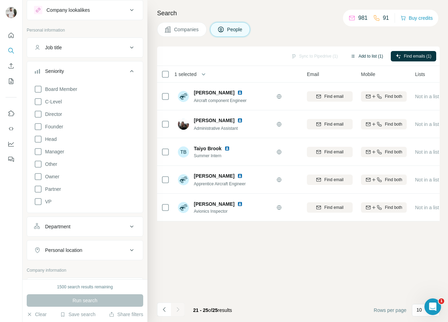
click at [370, 57] on button "Add to list (1)" at bounding box center [366, 56] width 43 height 10
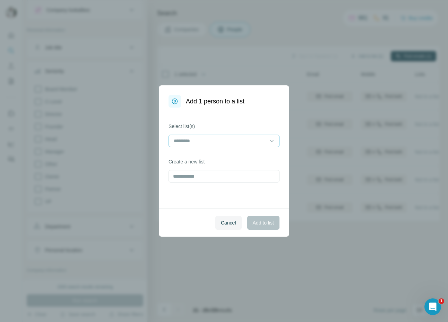
click at [234, 140] on input at bounding box center [220, 141] width 94 height 8
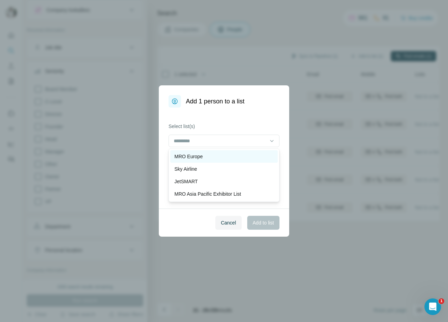
click at [227, 160] on div "MRO Europe" at bounding box center [224, 156] width 108 height 12
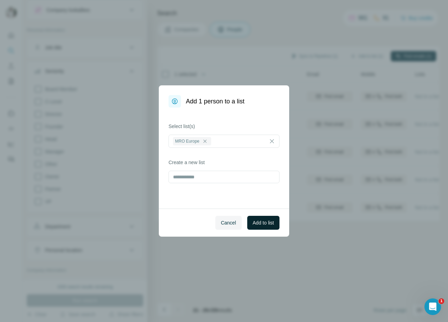
click at [255, 220] on span "Add to list" at bounding box center [263, 222] width 21 height 7
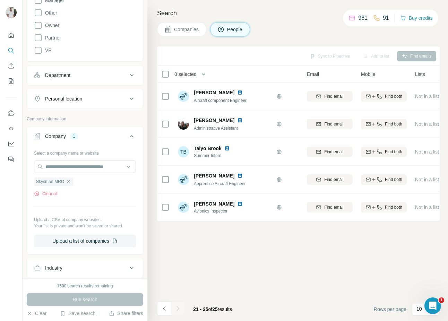
scroll to position [170, 0]
click at [70, 182] on icon "button" at bounding box center [69, 182] width 6 height 6
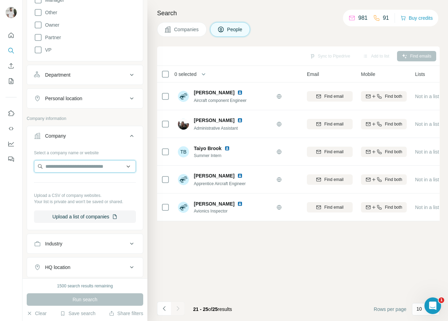
click at [71, 170] on input "text" at bounding box center [85, 166] width 102 height 12
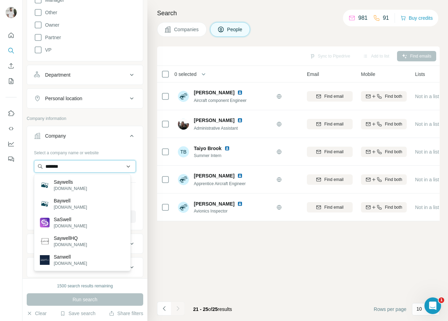
click at [78, 163] on input "*******" at bounding box center [85, 166] width 102 height 12
paste input "******"
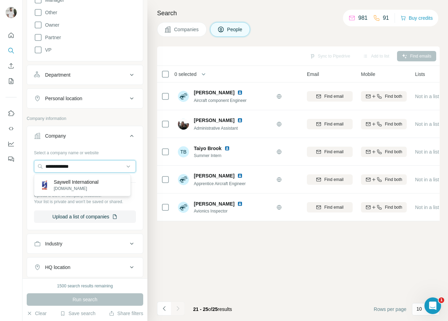
type input "**********"
click at [86, 181] on p "Saywell International" at bounding box center [76, 182] width 45 height 7
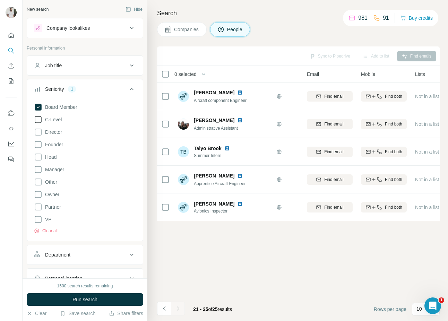
click at [56, 116] on span "C-Level" at bounding box center [51, 119] width 19 height 7
click at [53, 144] on span "Founder" at bounding box center [52, 144] width 21 height 7
click at [50, 160] on span "Head" at bounding box center [49, 157] width 14 height 7
click at [90, 247] on div "1500 search results remaining Run search Clear Save search Share filters" at bounding box center [85, 300] width 125 height 43
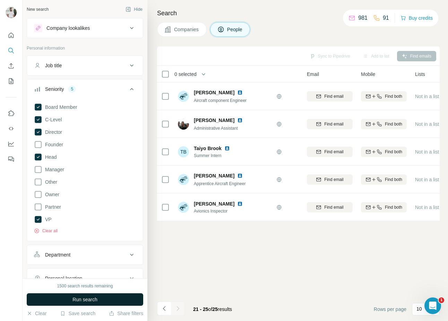
click at [93, 247] on span "Run search" at bounding box center [84, 299] width 25 height 7
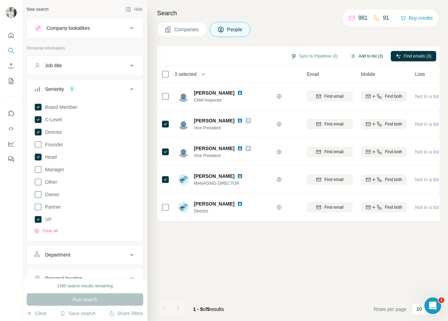
click at [374, 56] on button "Add to list (3)" at bounding box center [366, 56] width 43 height 10
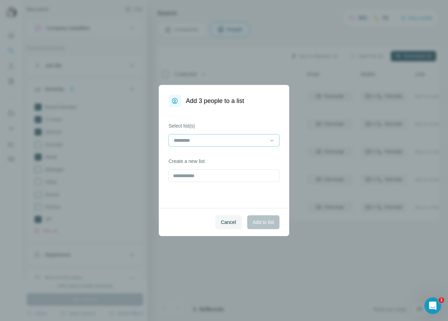
click at [228, 140] on input at bounding box center [220, 141] width 94 height 8
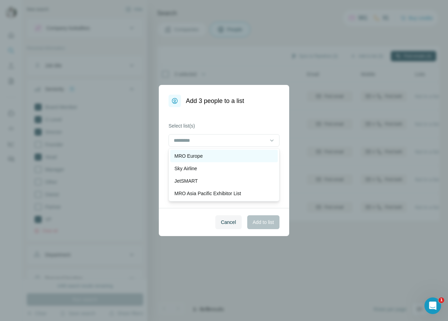
click at [205, 156] on div "MRO Europe" at bounding box center [223, 156] width 99 height 7
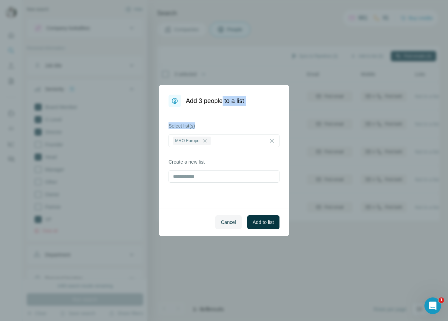
drag, startPoint x: 223, startPoint y: 91, endPoint x: 263, endPoint y: 118, distance: 48.2
click at [263, 118] on dialog "Add 3 people to a list Select list(s) MRO Europe Create a new list Cancel Add t…" at bounding box center [224, 160] width 130 height 151
click at [228, 220] on span "Cancel" at bounding box center [228, 222] width 15 height 7
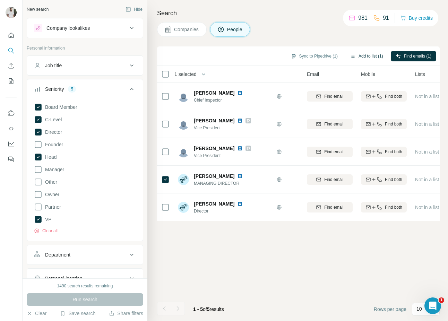
click at [368, 57] on button "Add to list (1)" at bounding box center [366, 56] width 43 height 10
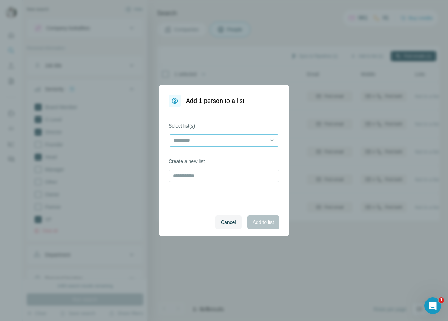
click at [213, 134] on div "Select list(s)" at bounding box center [224, 134] width 111 height 24
click at [208, 146] on div at bounding box center [220, 141] width 94 height 12
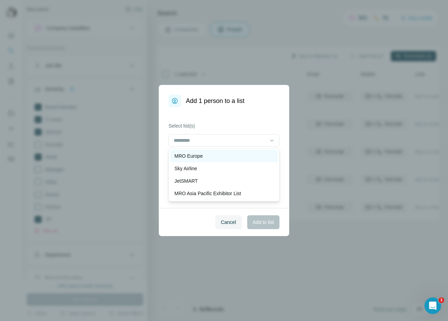
click at [206, 157] on div "MRO Europe" at bounding box center [223, 156] width 99 height 7
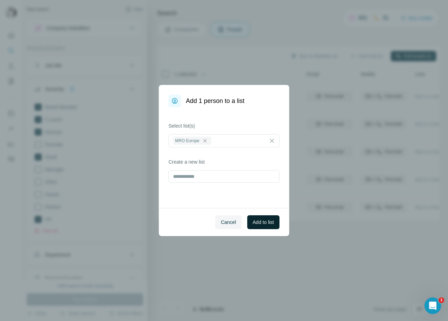
click at [256, 217] on button "Add to list" at bounding box center [263, 222] width 32 height 14
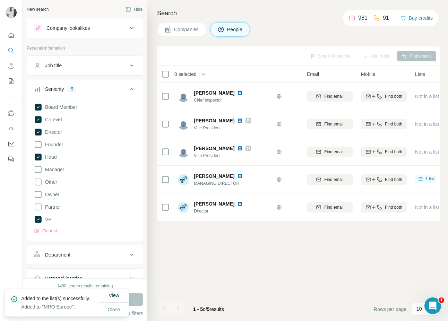
drag, startPoint x: 51, startPoint y: 155, endPoint x: 51, endPoint y: 178, distance: 22.9
click at [50, 158] on span "Head" at bounding box center [49, 157] width 14 height 7
drag, startPoint x: 36, startPoint y: 214, endPoint x: 39, endPoint y: 219, distance: 5.4
click at [37, 215] on div "Board Member C-Level Director Founder Head Manager Other Owner Partner VP Clear…" at bounding box center [85, 167] width 102 height 134
drag, startPoint x: 58, startPoint y: 170, endPoint x: 55, endPoint y: 161, distance: 9.5
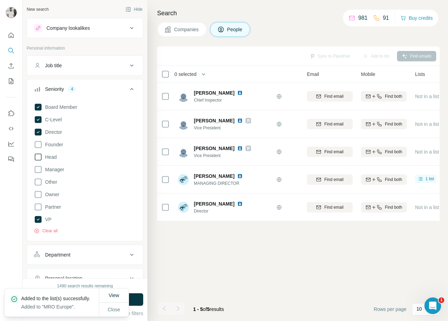
click at [58, 169] on span "Manager" at bounding box center [53, 169] width 22 height 7
click at [54, 156] on span "Head" at bounding box center [49, 157] width 14 height 7
click at [112, 247] on span "Close" at bounding box center [114, 309] width 12 height 7
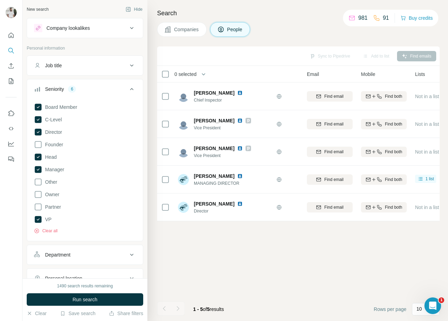
click at [125, 247] on button "Run search" at bounding box center [85, 299] width 117 height 12
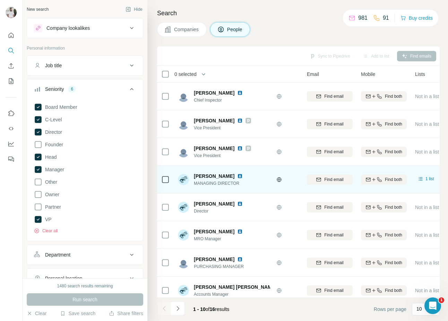
click at [162, 178] on icon at bounding box center [165, 179] width 8 height 8
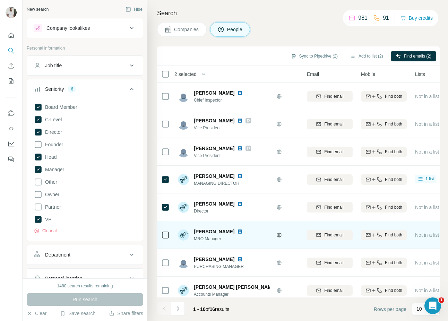
click at [162, 239] on div at bounding box center [165, 234] width 8 height 19
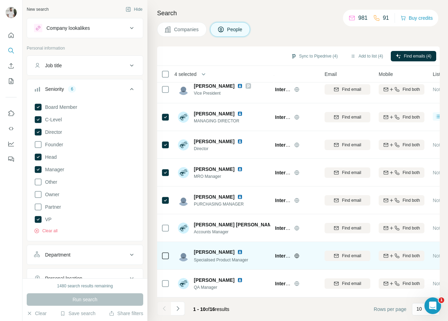
scroll to position [66, 31]
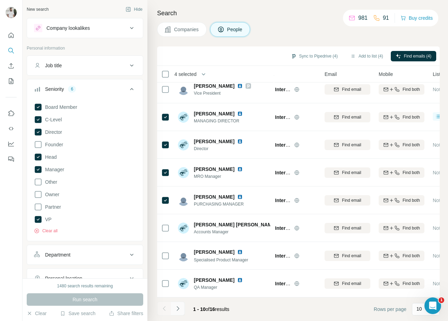
click at [180, 247] on icon "Navigate to next page" at bounding box center [177, 308] width 7 height 7
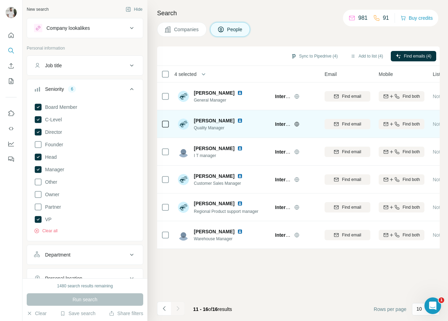
scroll to position [0, 0]
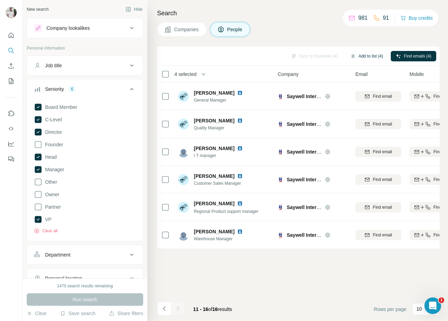
click at [370, 54] on button "Add to list (4)" at bounding box center [366, 56] width 43 height 10
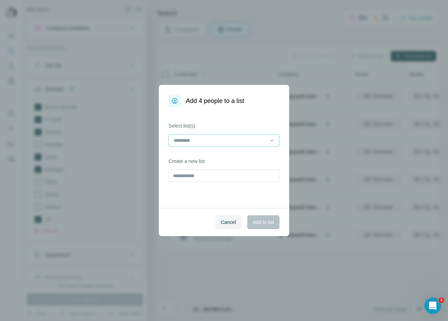
click at [247, 137] on input at bounding box center [220, 141] width 94 height 8
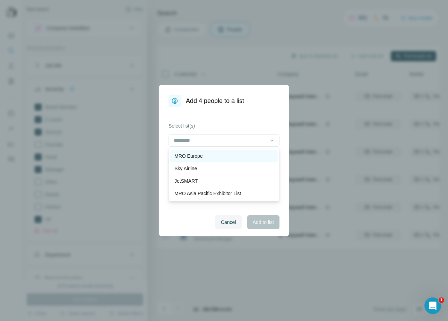
click at [230, 160] on div "MRO Europe" at bounding box center [224, 156] width 108 height 12
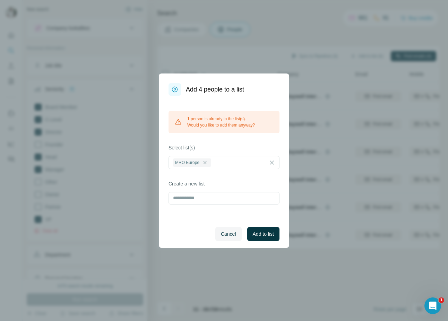
click at [273, 134] on div "1 person is already in the list(s). Would you like to add them anyway? Select l…" at bounding box center [224, 158] width 130 height 124
click at [256, 236] on span "Add to list" at bounding box center [263, 234] width 21 height 7
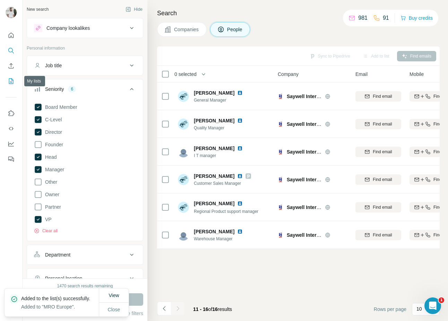
drag, startPoint x: 14, startPoint y: 81, endPoint x: 9, endPoint y: 81, distance: 4.9
click at [9, 81] on icon "My lists" at bounding box center [11, 81] width 5 height 6
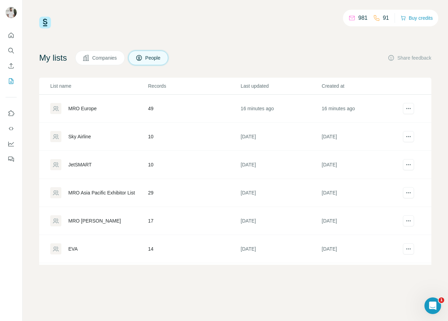
click at [77, 108] on div "MRO Europe" at bounding box center [82, 108] width 28 height 7
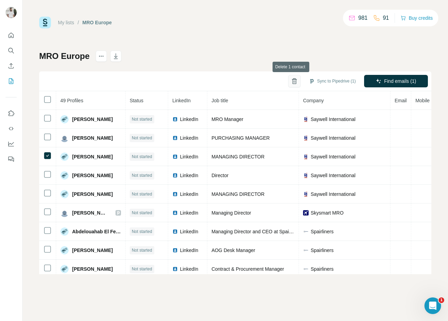
click at [291, 78] on icon "button" at bounding box center [294, 81] width 7 height 7
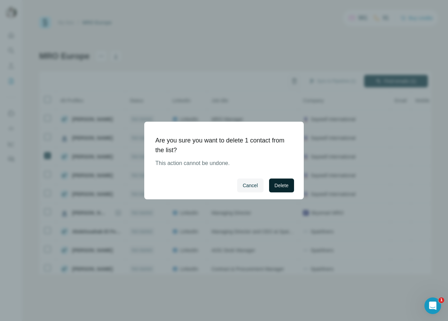
click at [279, 183] on span "Delete" at bounding box center [282, 185] width 14 height 7
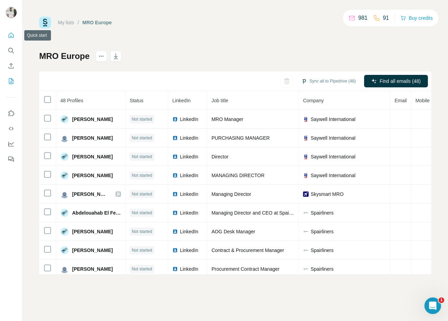
click at [12, 38] on icon "Quick start" at bounding box center [11, 35] width 7 height 7
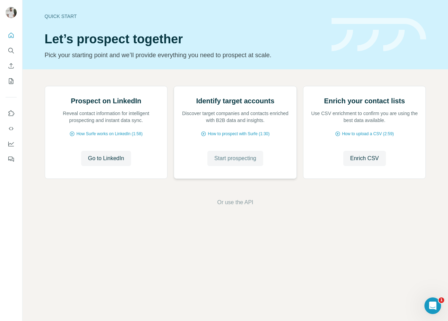
click at [235, 163] on span "Start prospecting" at bounding box center [235, 158] width 42 height 8
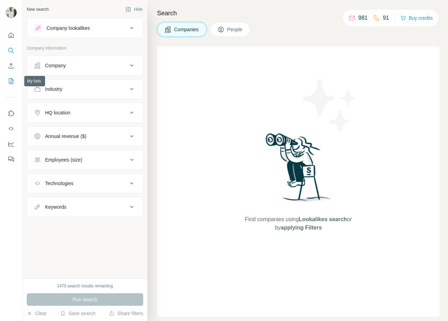
click at [11, 77] on button "My lists" at bounding box center [11, 81] width 11 height 12
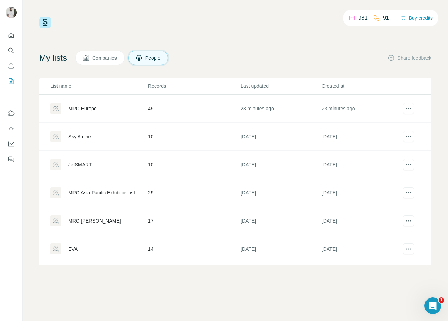
click at [85, 108] on div "MRO Europe" at bounding box center [82, 108] width 28 height 7
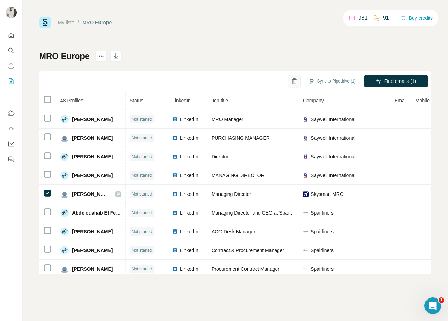
click at [288, 77] on button "button" at bounding box center [294, 81] width 12 height 12
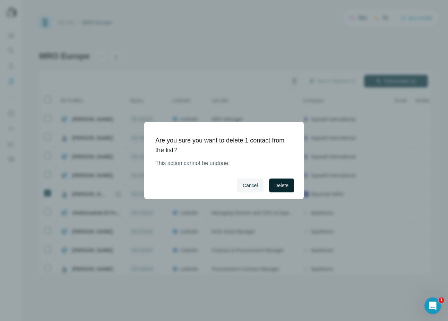
click at [284, 189] on button "Delete" at bounding box center [281, 186] width 25 height 14
